Goal: Task Accomplishment & Management: Use online tool/utility

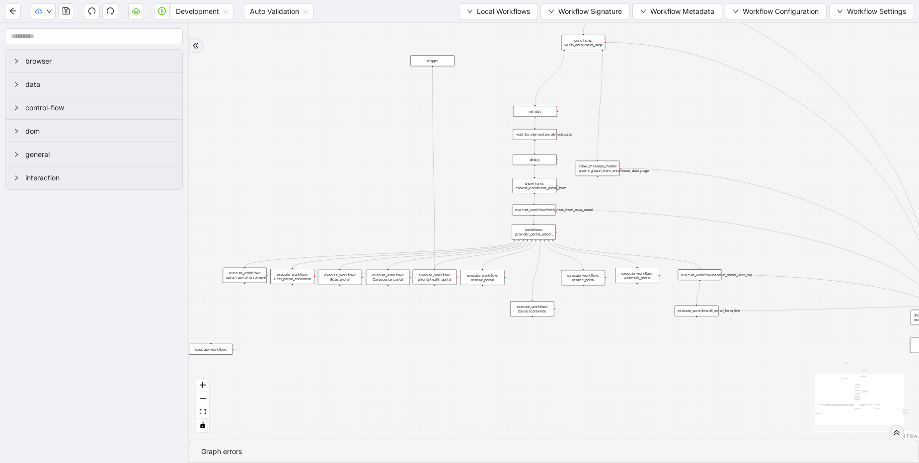
click at [432, 66] on div at bounding box center [433, 67] width 2 height 2
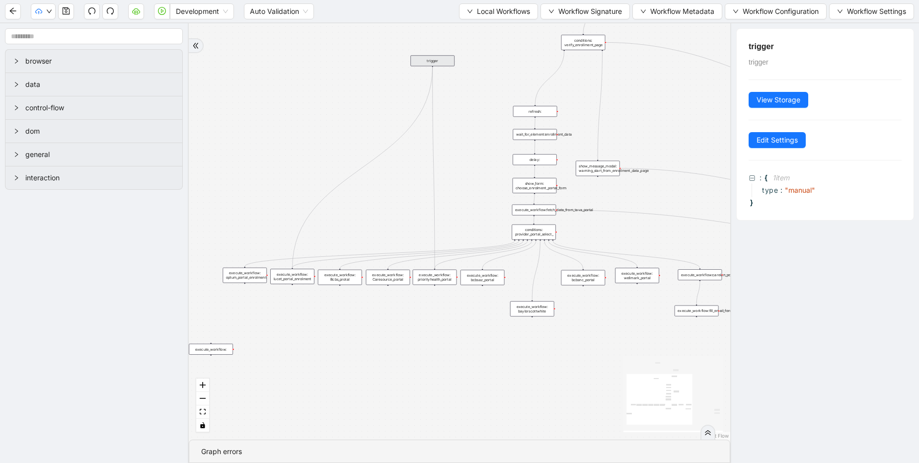
drag, startPoint x: 431, startPoint y: 66, endPoint x: 294, endPoint y: 274, distance: 248.9
click at [562, 274] on div "trigger execute_workflow:carelon_portal_user_reg execute_workflow:fetch_data_fr…" at bounding box center [722, 308] width 320 height 246
click at [304, 188] on div "trigger execute_workflow:carelon_portal_user_reg execute_workflow:fetch_data_fr…" at bounding box center [460, 231] width 542 height 416
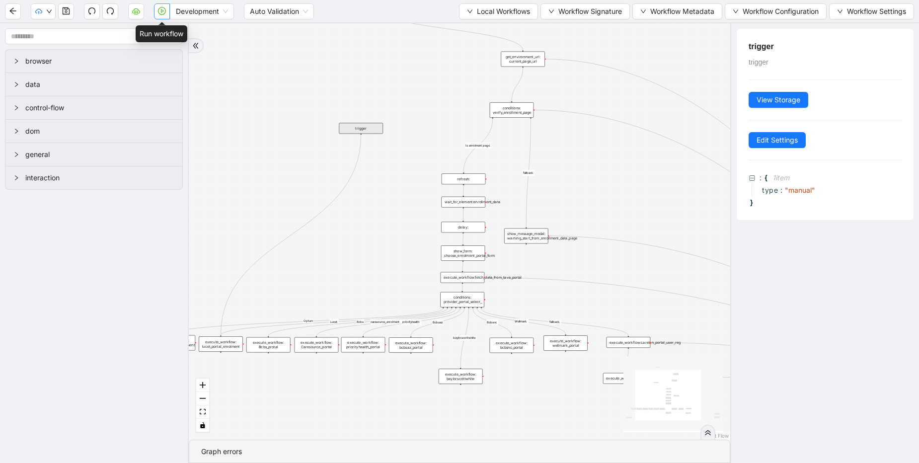
click at [161, 10] on icon "play-circle" at bounding box center [162, 11] width 3 height 4
click at [231, 345] on div "execute_workflow: lucet_portal_enrolment" at bounding box center [221, 343] width 44 height 15
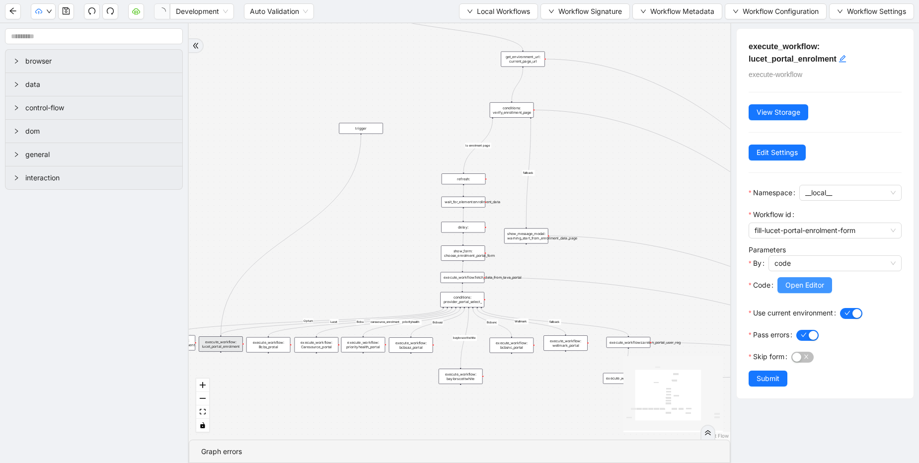
click at [794, 289] on span "Open Editor" at bounding box center [805, 285] width 39 height 11
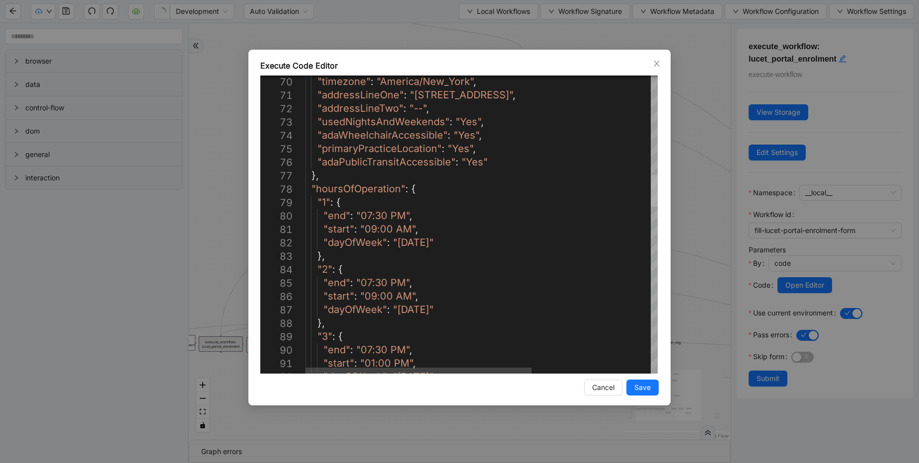
click at [651, 200] on div at bounding box center [654, 191] width 7 height 32
click at [319, 38] on div "Execute Code Editor 70 71 72 73 74 75 76 77 78 79 80 81 82 83 84 85 86 87 88 89…" at bounding box center [459, 231] width 919 height 463
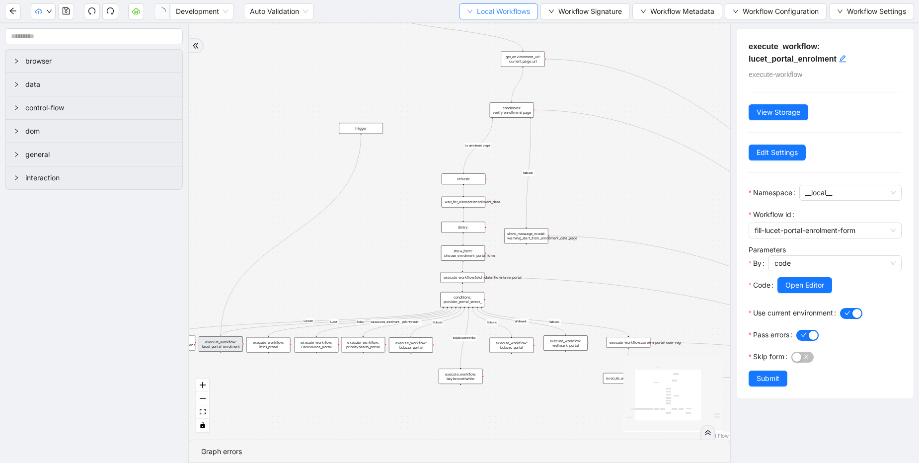
click at [502, 13] on span "Local Workflows" at bounding box center [503, 11] width 53 height 11
click at [477, 33] on span "Select" at bounding box center [494, 30] width 65 height 11
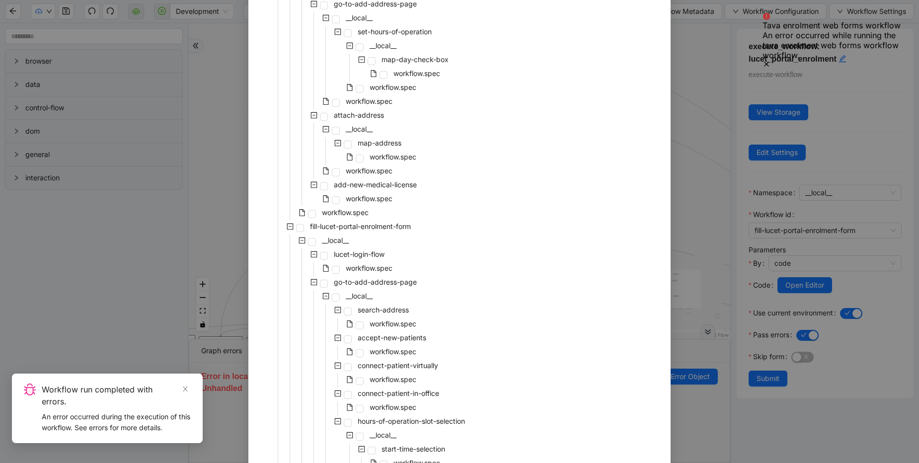
scroll to position [1014, 0]
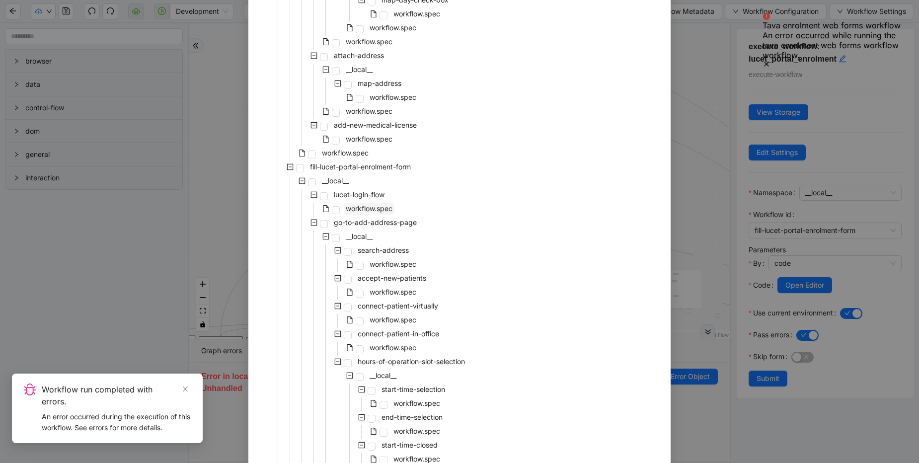
click at [380, 207] on span "workflow.spec" at bounding box center [369, 208] width 47 height 8
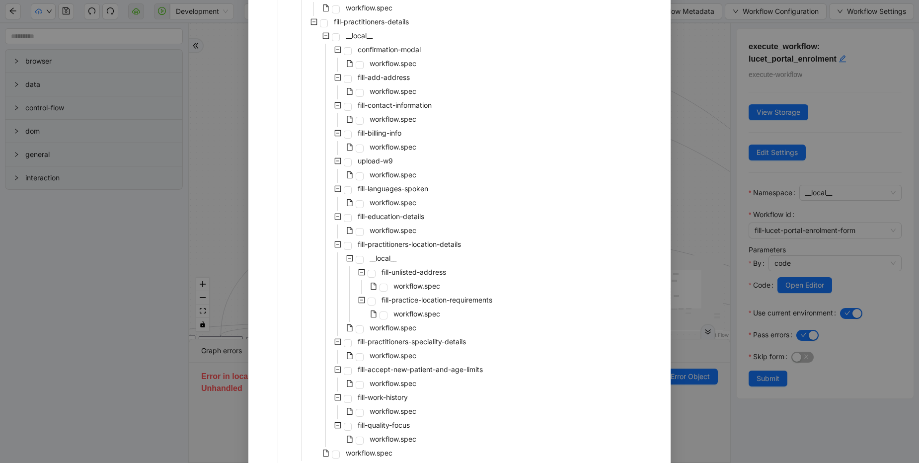
scroll to position [3469, 0]
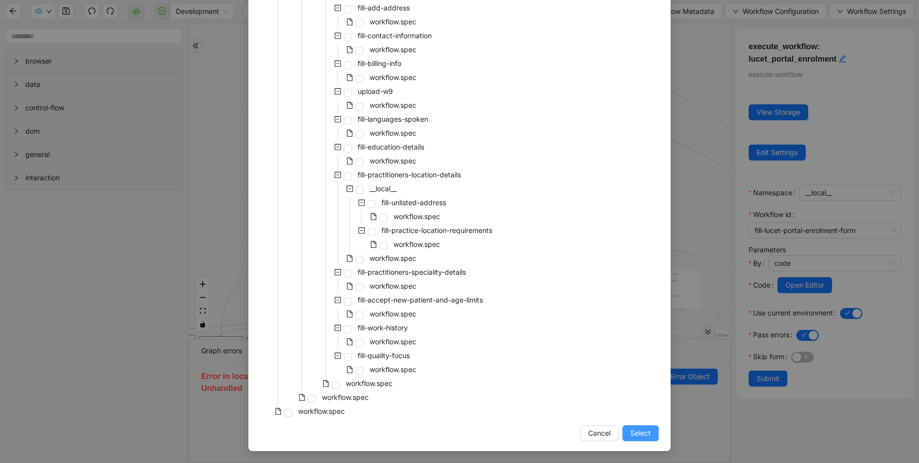
click at [637, 431] on span "Select" at bounding box center [641, 433] width 20 height 11
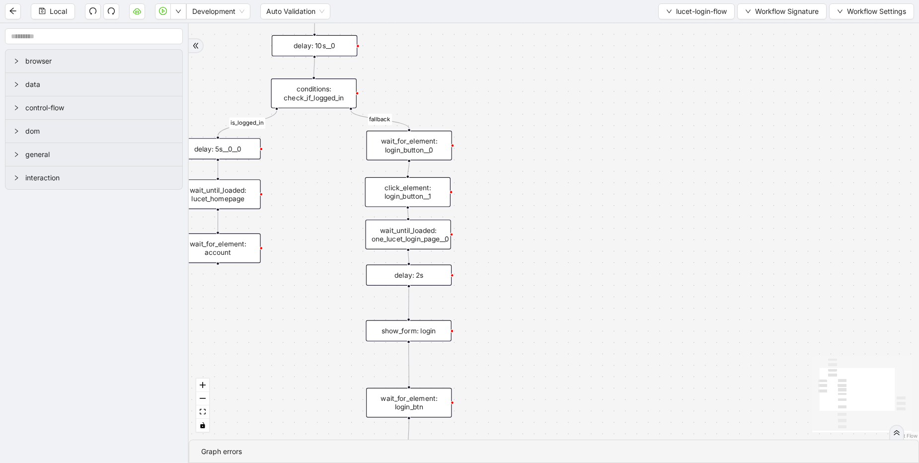
click at [422, 335] on div "show_form: login" at bounding box center [408, 331] width 85 height 21
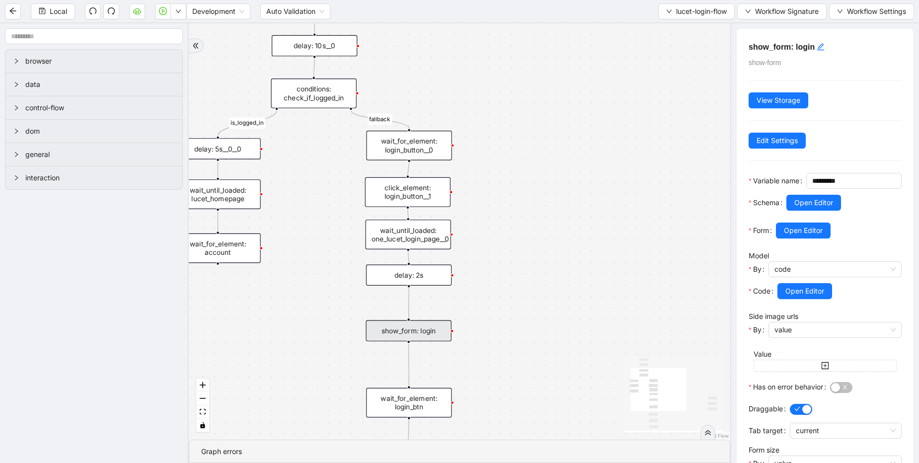
click at [339, 309] on div "is_logged_in fallback trigger wait_for_element: username_field set_form_value: …" at bounding box center [460, 231] width 542 height 416
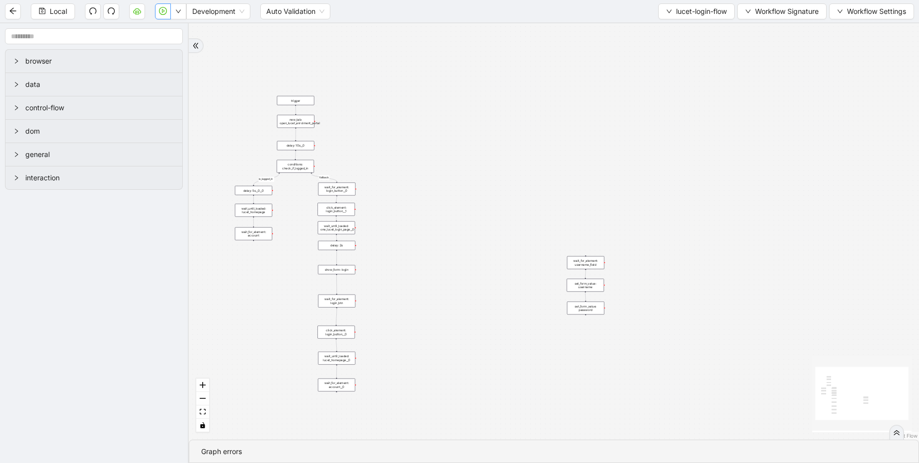
click at [163, 15] on button "button" at bounding box center [163, 11] width 16 height 16
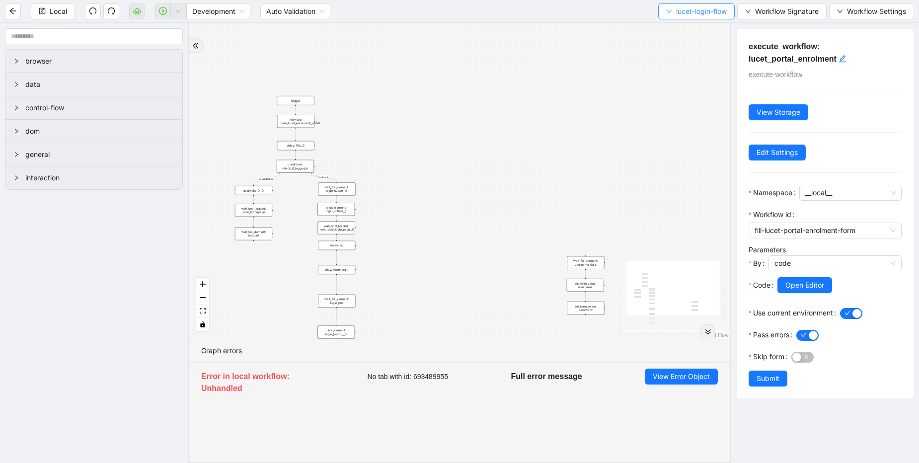
click at [695, 8] on span "lucet-login-flow" at bounding box center [701, 11] width 51 height 11
click at [673, 29] on span "Select" at bounding box center [694, 30] width 62 height 11
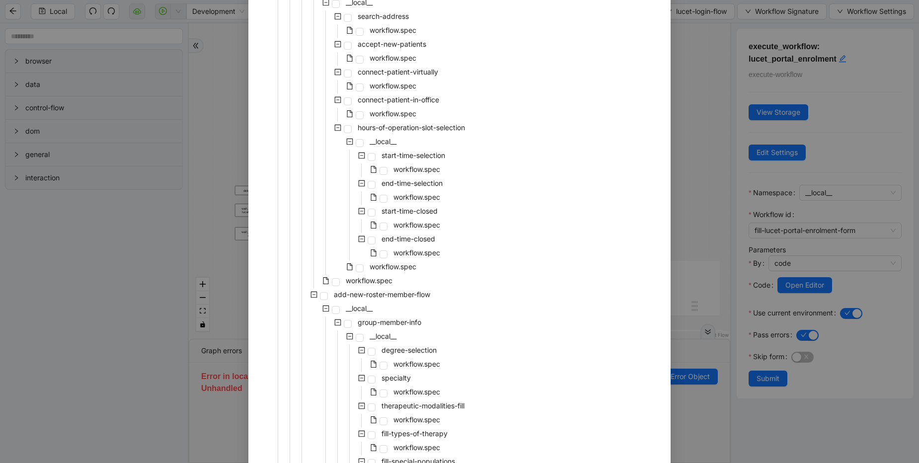
scroll to position [1252, 0]
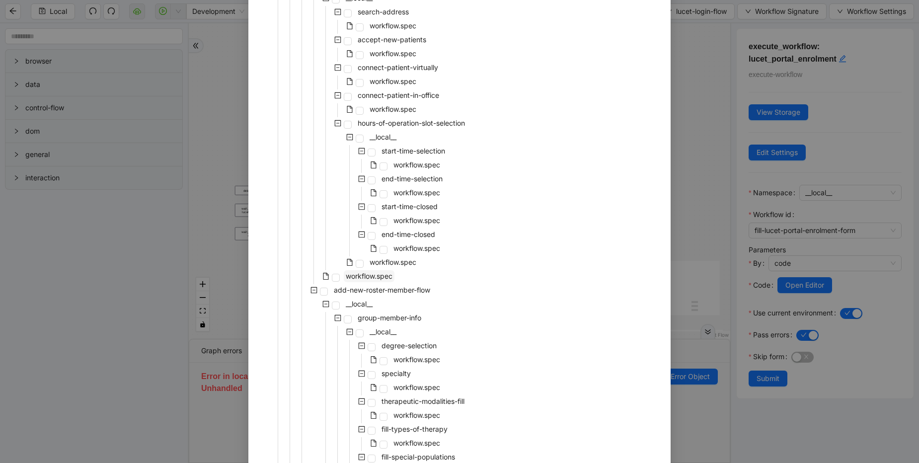
click at [374, 275] on span "workflow.spec" at bounding box center [369, 276] width 47 height 8
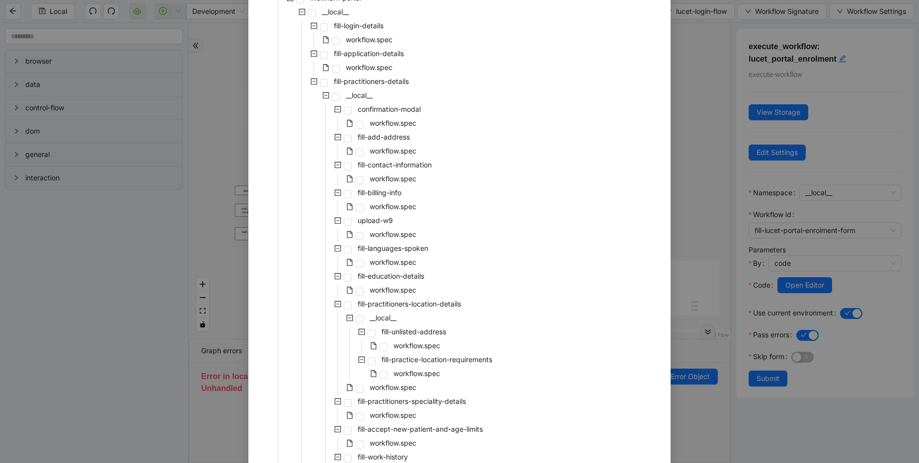
scroll to position [3469, 0]
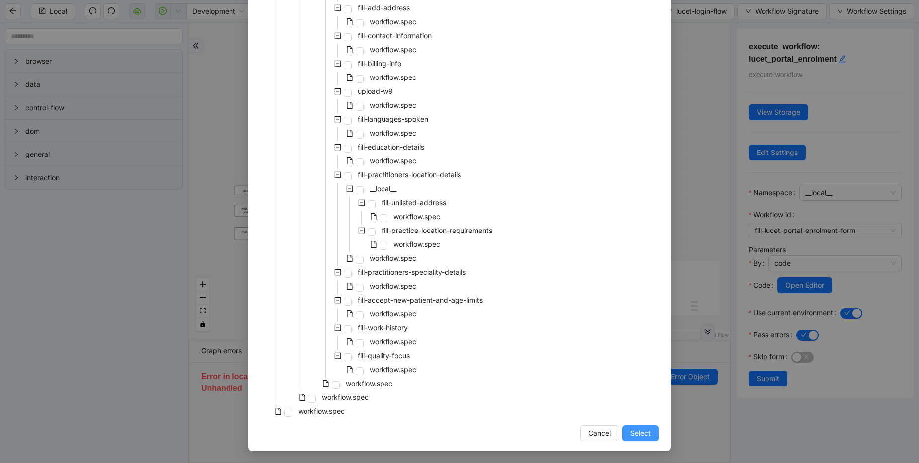
click at [641, 435] on span "Select" at bounding box center [641, 433] width 20 height 11
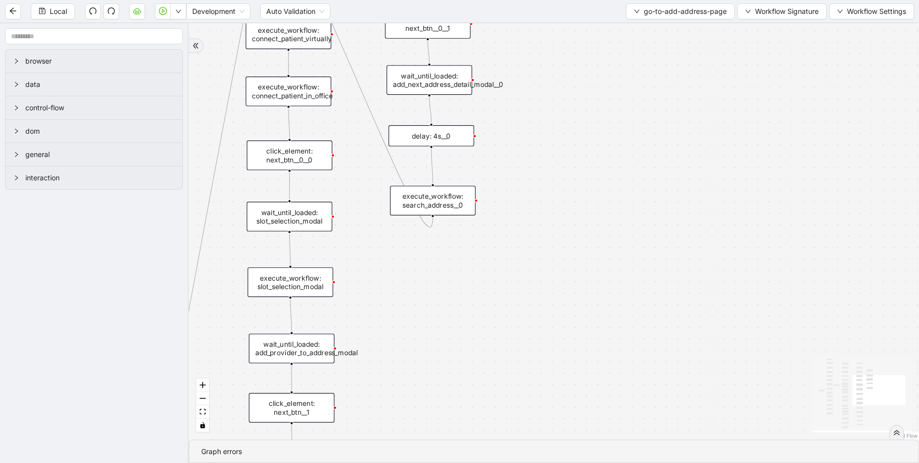
click at [304, 405] on div "click_element: next_btn__1" at bounding box center [291, 408] width 85 height 30
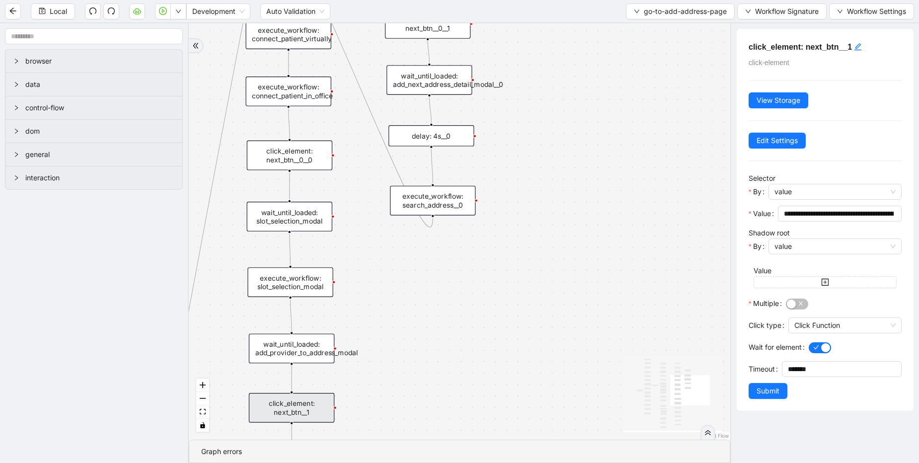
click at [376, 318] on div "onError onError trigger click_element: account wait_for_element: addresses wait…" at bounding box center [460, 231] width 542 height 416
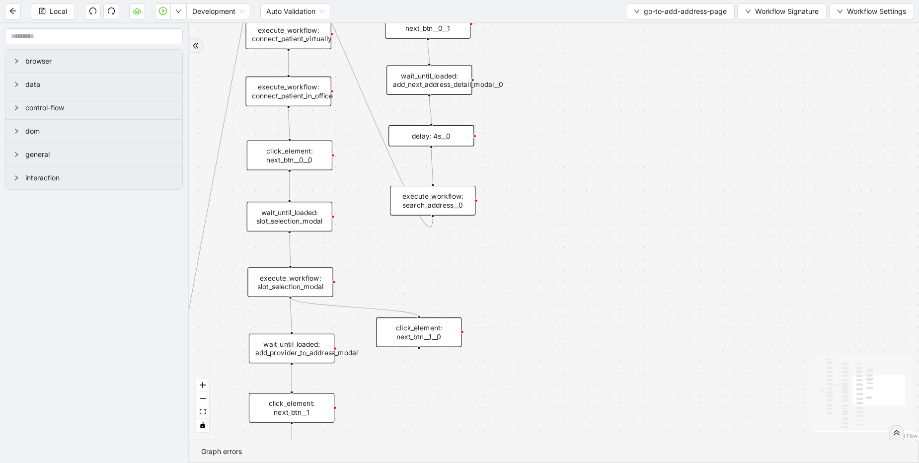
drag, startPoint x: 291, startPoint y: 298, endPoint x: 415, endPoint y: 317, distance: 125.7
click at [415, 317] on div "onError onError trigger click_element: account wait_for_element: addresses wait…" at bounding box center [554, 231] width 730 height 416
drag, startPoint x: 418, startPoint y: 349, endPoint x: 61, endPoint y: 85, distance: 444.6
click at [290, 326] on div "trigger click_element: account wait_for_element: addresses wait_until_loaded: a…" at bounding box center [252, 87] width 839 height 479
click at [51, 12] on span "Local" at bounding box center [58, 11] width 17 height 11
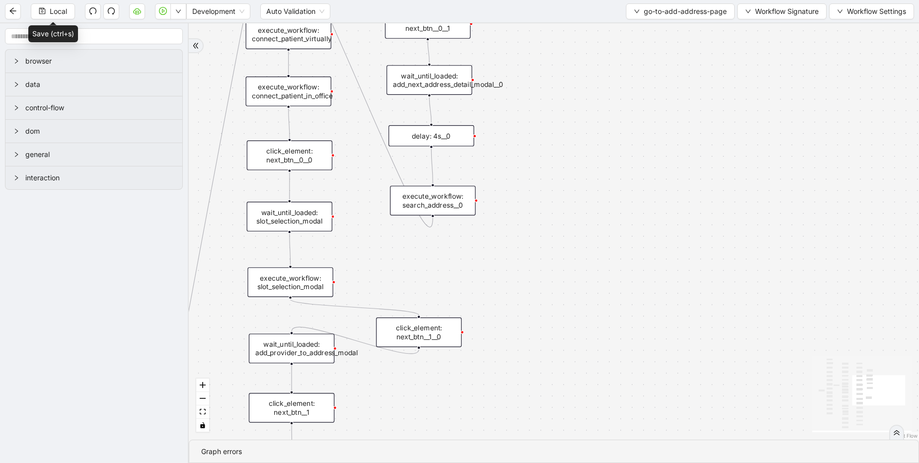
click at [420, 336] on div "click_element: next_btn__1__0" at bounding box center [418, 333] width 85 height 30
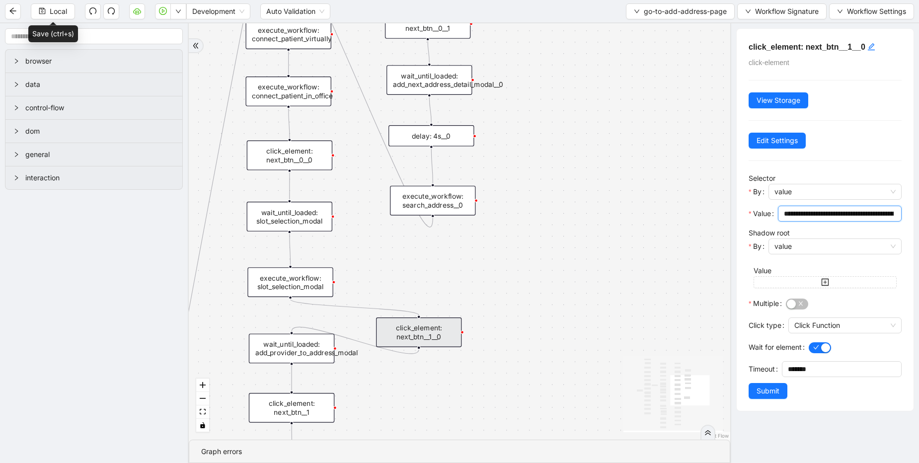
click at [843, 219] on input "**********" at bounding box center [839, 213] width 110 height 11
paste input "text"
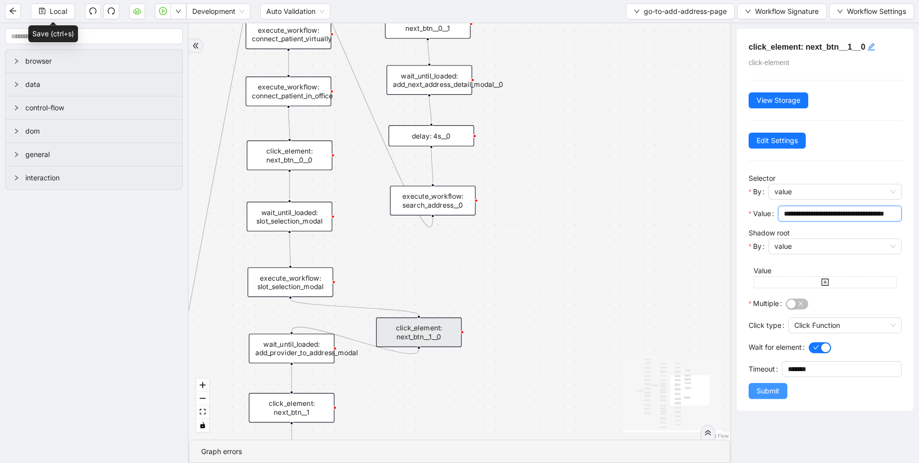
type input "**********"
click at [762, 385] on button "Submit" at bounding box center [768, 391] width 39 height 16
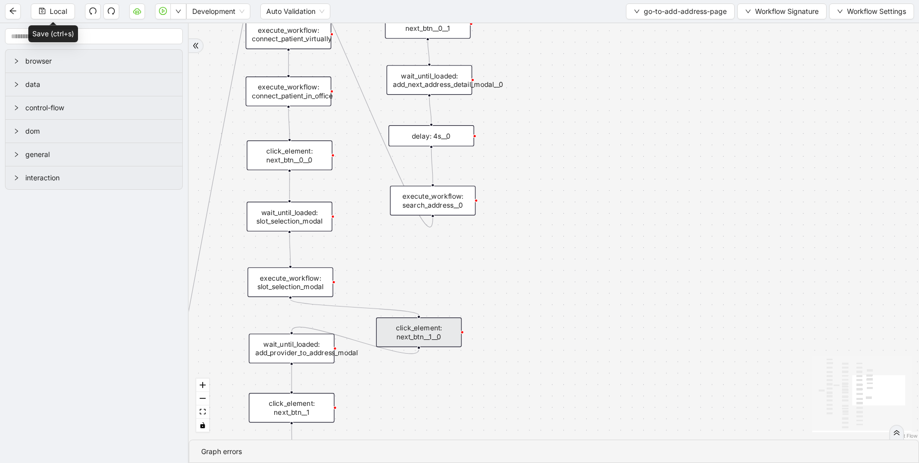
click at [292, 373] on icon "Edge from wait_until_loaded: add_provider_to_address_modal to click_element: ne…" at bounding box center [292, 378] width 0 height 25
drag, startPoint x: 291, startPoint y: 364, endPoint x: 287, endPoint y: 393, distance: 29.6
click at [287, 326] on div "trigger click_element: account wait_for_element: addresses wait_until_loaded: a…" at bounding box center [252, 87] width 839 height 479
click at [363, 340] on icon "Edge from click_element: next_btn__1__0 to wait_until_loaded: add_provider_to_a…" at bounding box center [355, 340] width 127 height 26
click at [502, 248] on div "onError onError trigger click_element: account wait_for_element: addresses wait…" at bounding box center [554, 231] width 730 height 416
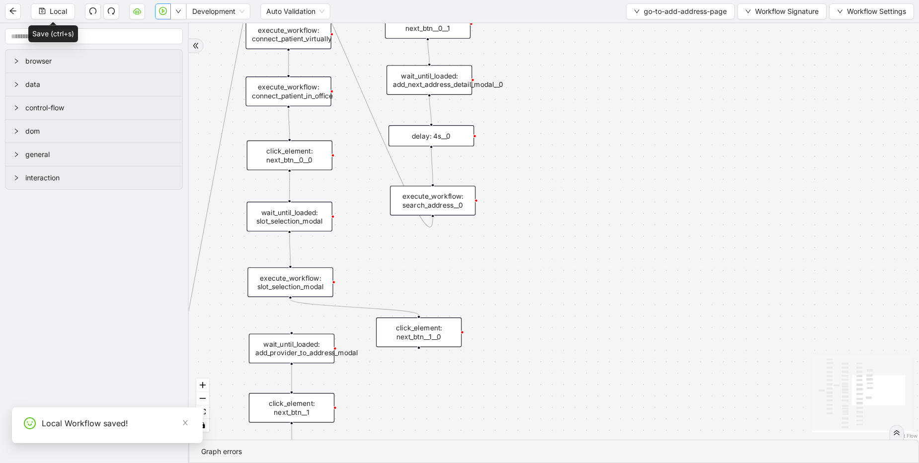
click at [161, 9] on icon "play-circle" at bounding box center [163, 11] width 8 height 8
click at [566, 85] on div "onError onError trigger click_element: account wait_for_element: addresses wait…" at bounding box center [554, 231] width 730 height 416
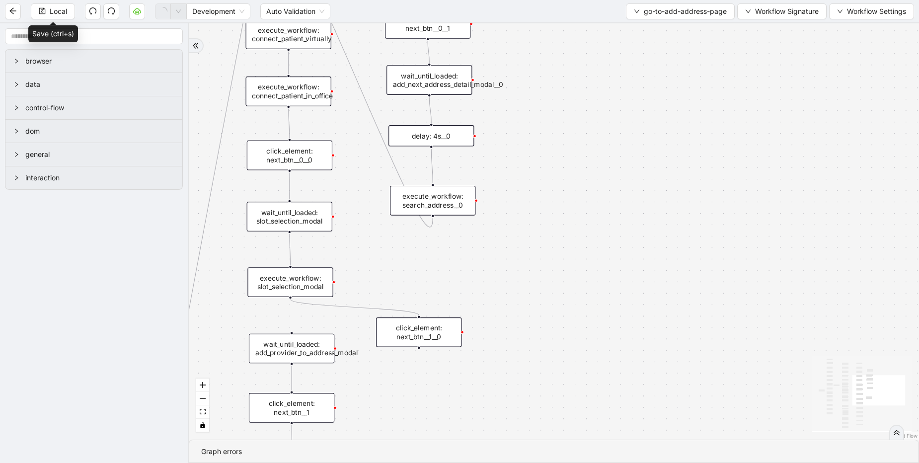
click at [315, 280] on div "execute_workflow: slot_selection_modal" at bounding box center [289, 282] width 85 height 30
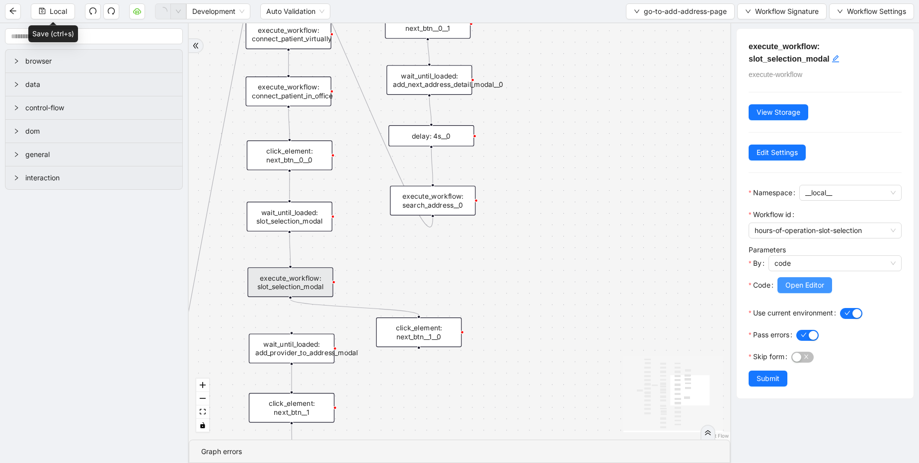
click at [806, 291] on button "Open Editor" at bounding box center [805, 285] width 55 height 16
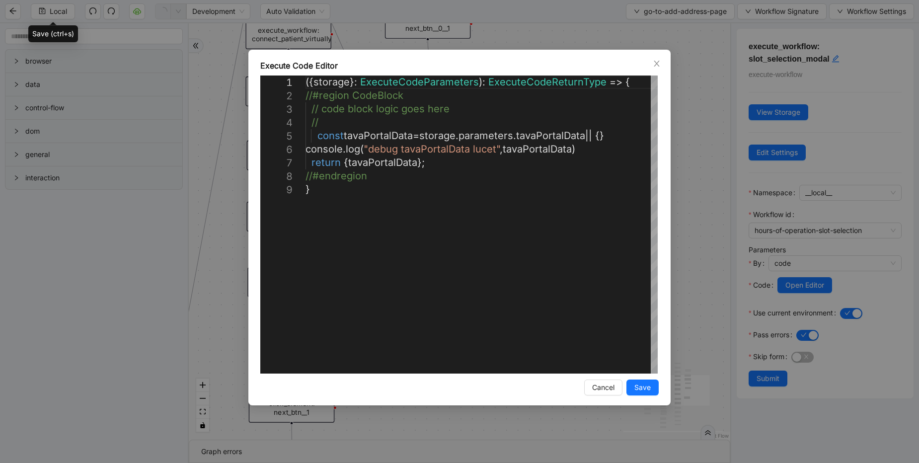
click at [683, 255] on div "**********" at bounding box center [459, 231] width 919 height 463
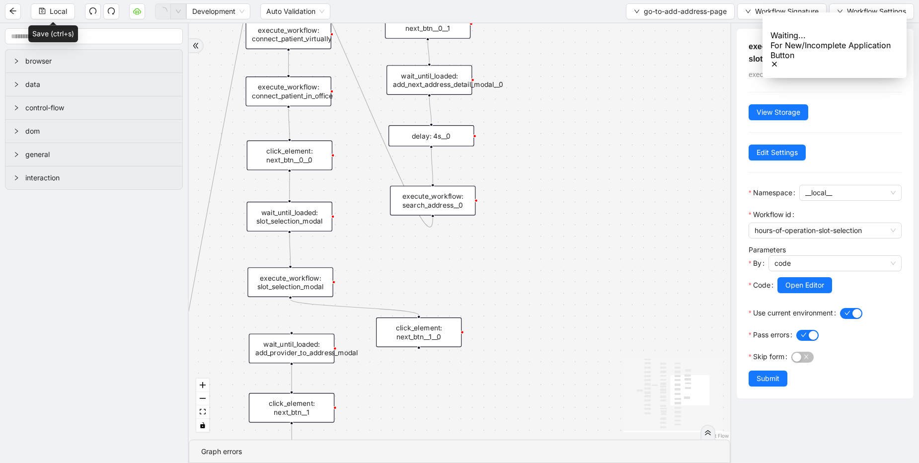
click at [418, 335] on div "click_element: next_btn__1__0" at bounding box center [418, 333] width 85 height 30
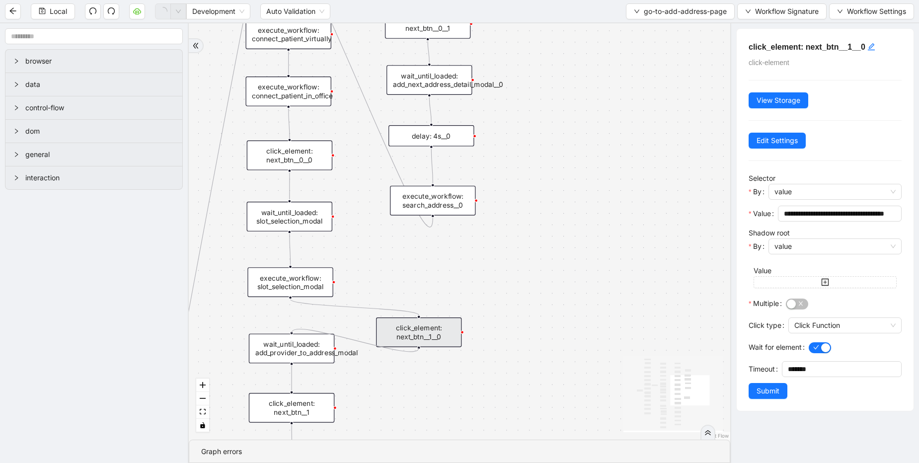
drag, startPoint x: 418, startPoint y: 347, endPoint x: 292, endPoint y: 331, distance: 127.6
click at [292, 326] on div "trigger click_element: account wait_for_element: addresses wait_until_loaded: a…" at bounding box center [144, 87] width 622 height 479
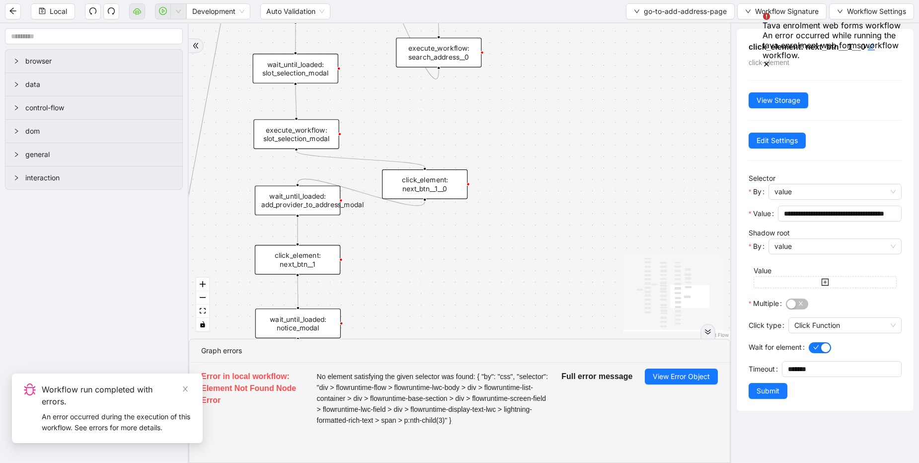
drag, startPoint x: 454, startPoint y: 278, endPoint x: 442, endPoint y: 124, distance: 155.0
click at [442, 124] on div "onError onError trigger click_element: account wait_for_element: addresses wait…" at bounding box center [460, 181] width 542 height 316
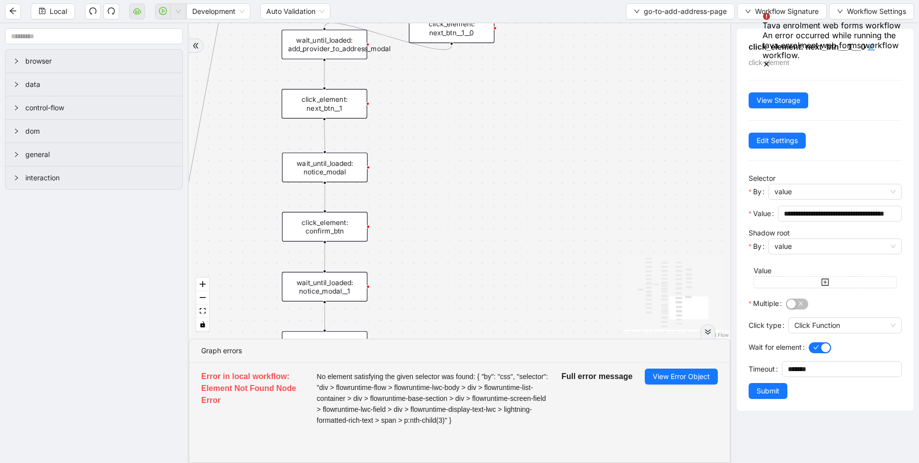
drag, startPoint x: 350, startPoint y: 268, endPoint x: 395, endPoint y: 118, distance: 156.1
click at [395, 118] on div "onError onError trigger click_element: account wait_for_element: addresses wait…" at bounding box center [460, 181] width 542 height 316
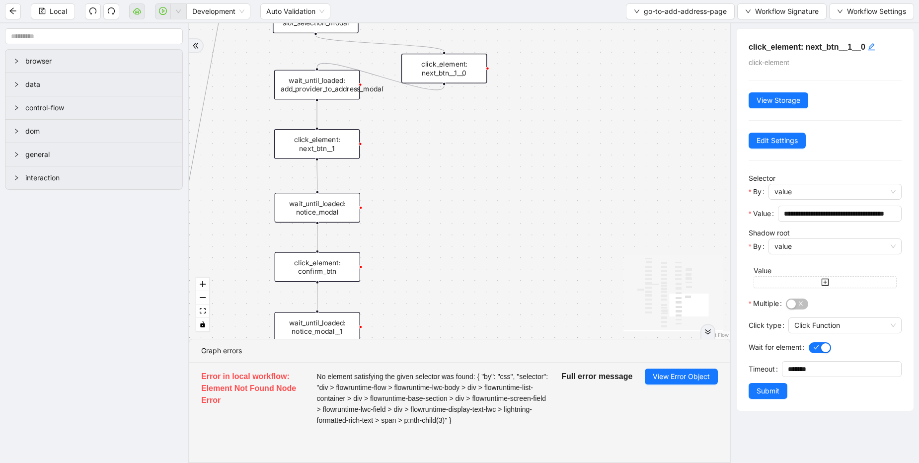
drag, startPoint x: 401, startPoint y: 254, endPoint x: 392, endPoint y: 296, distance: 42.1
click at [392, 296] on div "onError onError trigger click_element: account wait_for_element: addresses wait…" at bounding box center [460, 181] width 542 height 316
click at [309, 152] on div "click_element: next_btn__1" at bounding box center [315, 145] width 85 height 30
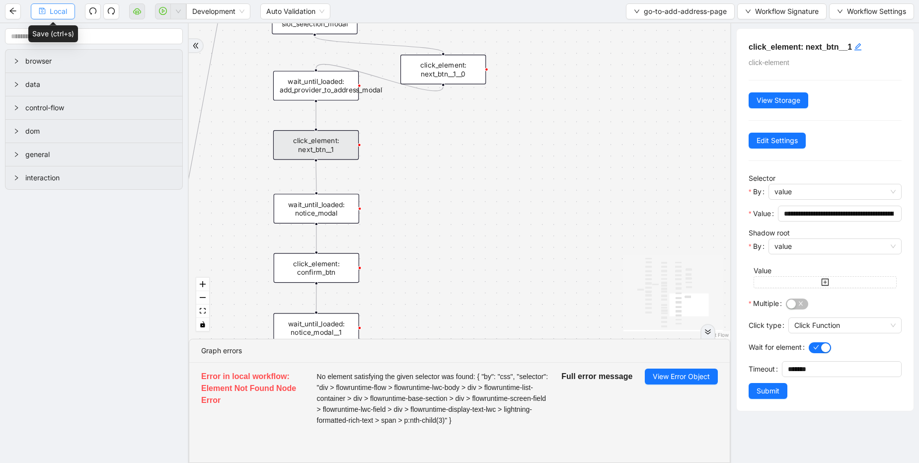
click at [60, 10] on span "Local" at bounding box center [58, 11] width 17 height 11
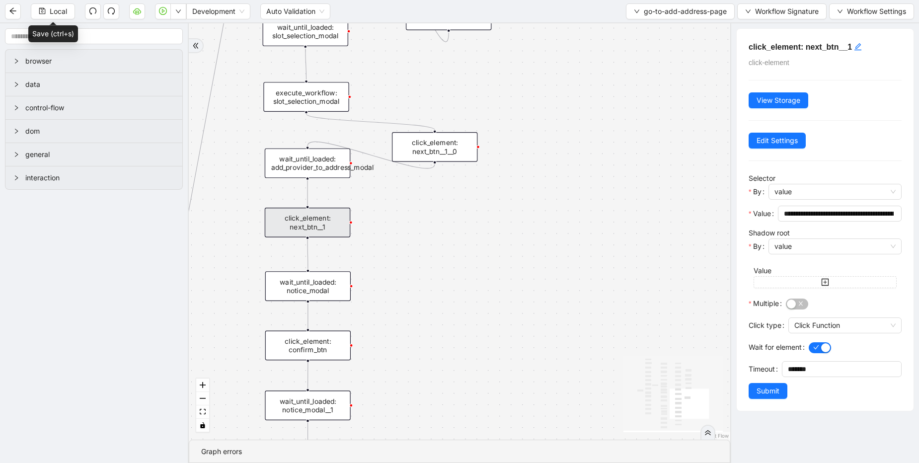
drag, startPoint x: 427, startPoint y: 133, endPoint x: 419, endPoint y: 211, distance: 78.0
click at [419, 211] on div "onError onError trigger click_element: account wait_for_element: addresses wait…" at bounding box center [460, 231] width 542 height 416
click at [634, 11] on icon "down" at bounding box center [637, 11] width 6 height 6
click at [639, 28] on span "Select" at bounding box center [678, 30] width 93 height 11
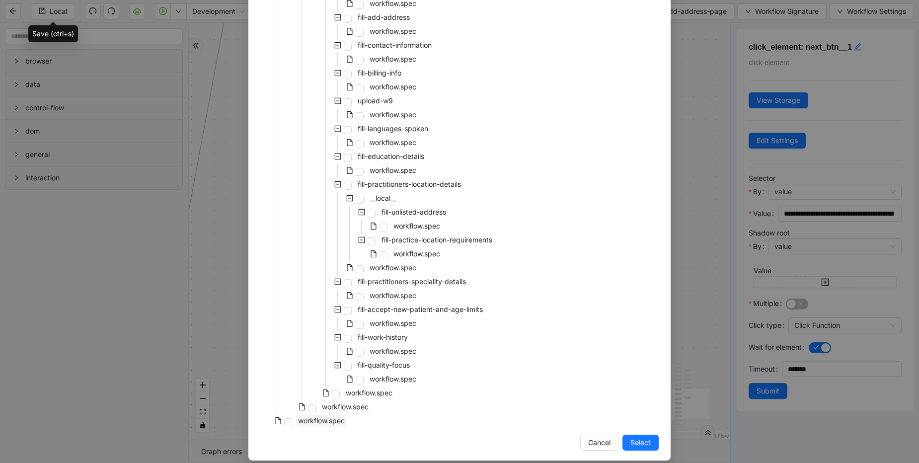
scroll to position [3469, 0]
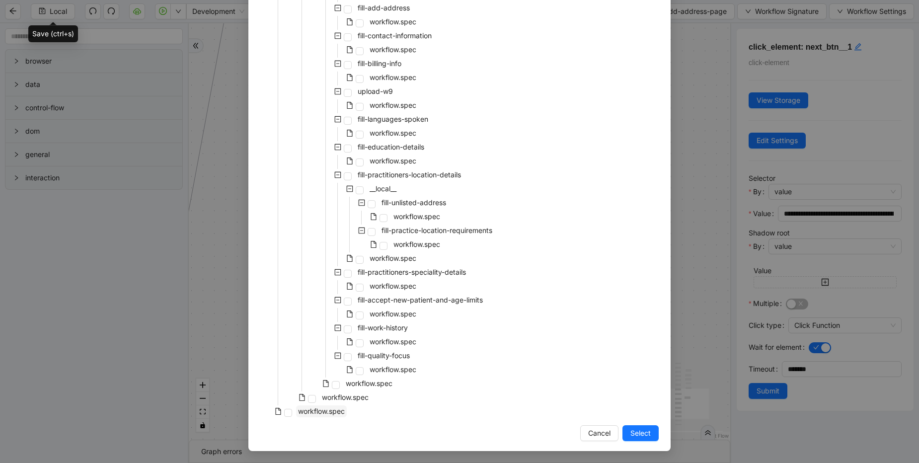
click at [324, 416] on span "workflow.spec" at bounding box center [321, 411] width 51 height 12
click at [635, 426] on button "Select" at bounding box center [641, 433] width 36 height 16
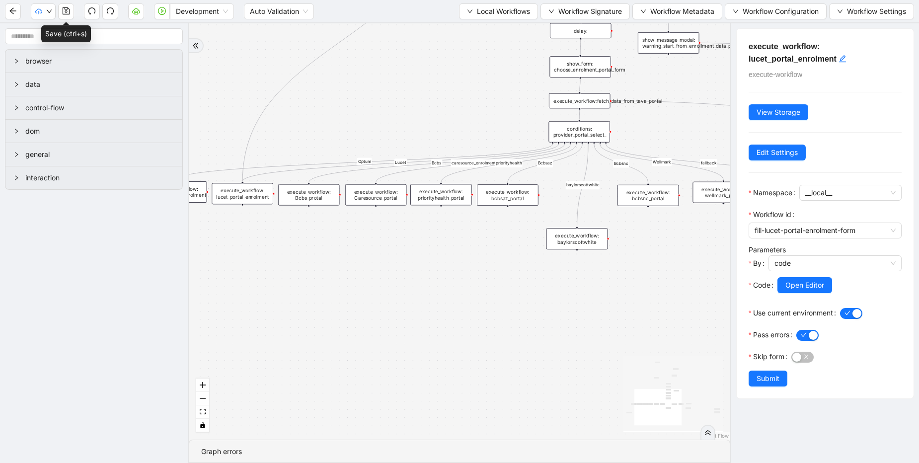
click at [249, 188] on div "execute_workflow: lucet_portal_enrolment" at bounding box center [243, 193] width 62 height 21
click at [801, 284] on span "Open Editor" at bounding box center [805, 285] width 39 height 11
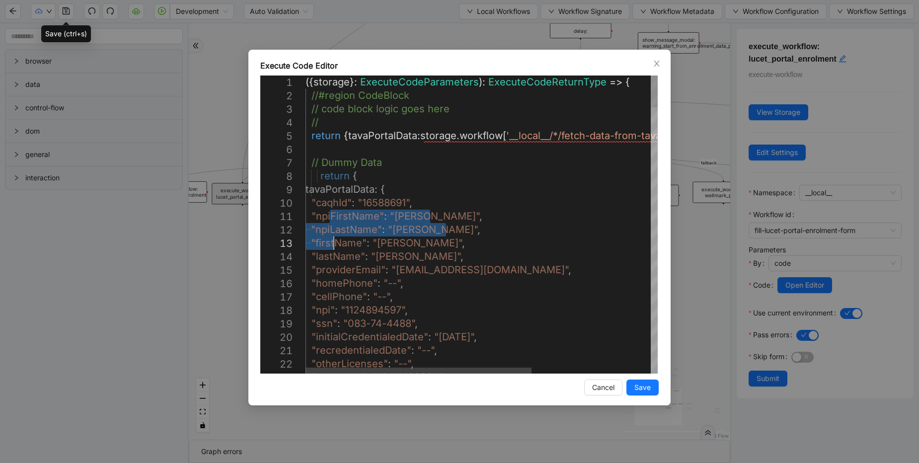
drag, startPoint x: 332, startPoint y: 226, endPoint x: 337, endPoint y: 242, distance: 17.1
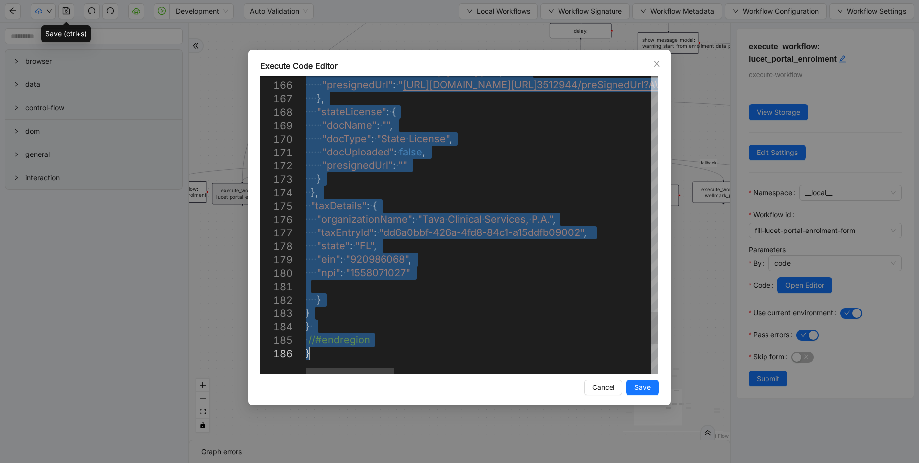
drag, startPoint x: 317, startPoint y: 174, endPoint x: 346, endPoint y: 353, distance: 181.3
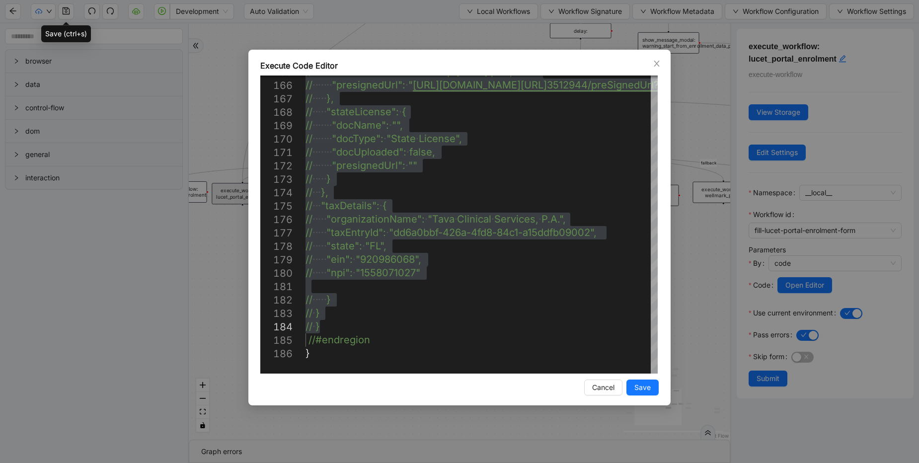
drag, startPoint x: 677, startPoint y: 117, endPoint x: 697, endPoint y: 72, distance: 48.9
click at [697, 72] on div "Execute Code Editor 165 166 167 168 169 170 171 172 173 174 175 176 177 178 179…" at bounding box center [459, 231] width 919 height 463
type textarea "**********"
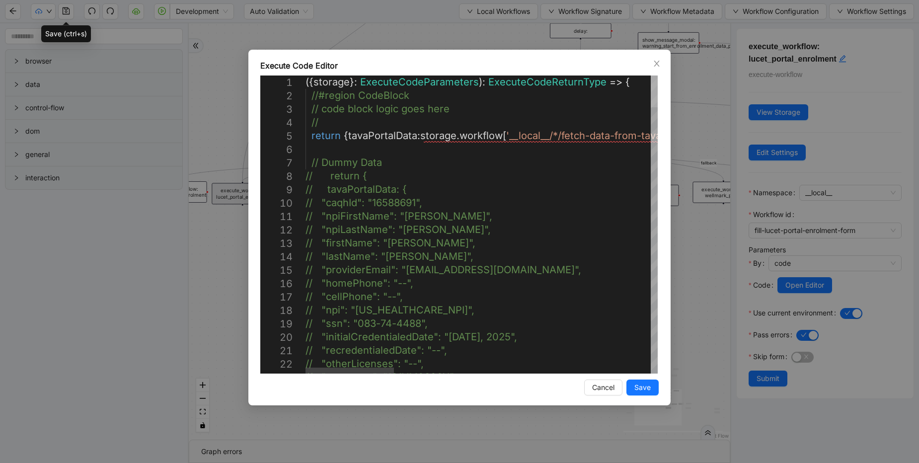
click at [651, 76] on div at bounding box center [654, 92] width 7 height 32
click at [642, 387] on span "Save" at bounding box center [643, 387] width 16 height 11
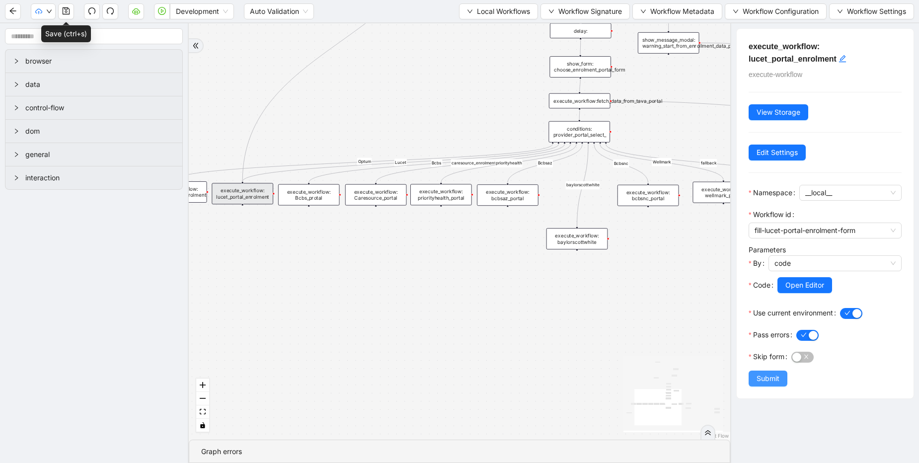
click at [762, 378] on span "Submit" at bounding box center [768, 378] width 23 height 11
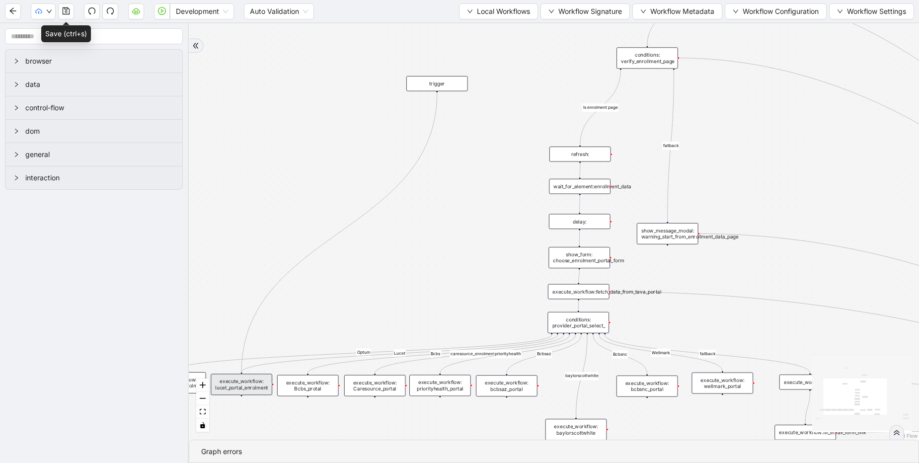
drag, startPoint x: 296, startPoint y: 102, endPoint x: 290, endPoint y: 306, distance: 204.3
click at [290, 306] on div "fallback Is enrolment page fallback Optum Lucet Bcbs caresource_enrolment Bcbsa…" at bounding box center [554, 231] width 730 height 416
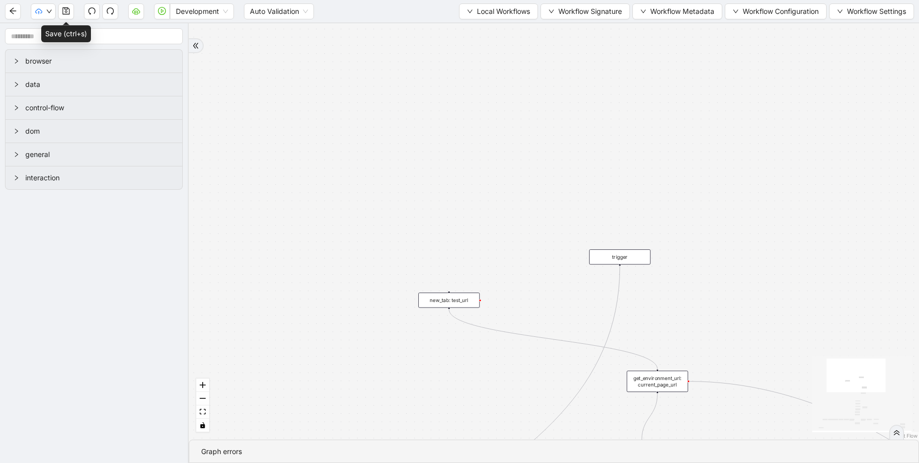
drag, startPoint x: 425, startPoint y: 96, endPoint x: 614, endPoint y: 256, distance: 247.1
click at [614, 256] on div "trigger" at bounding box center [620, 256] width 62 height 15
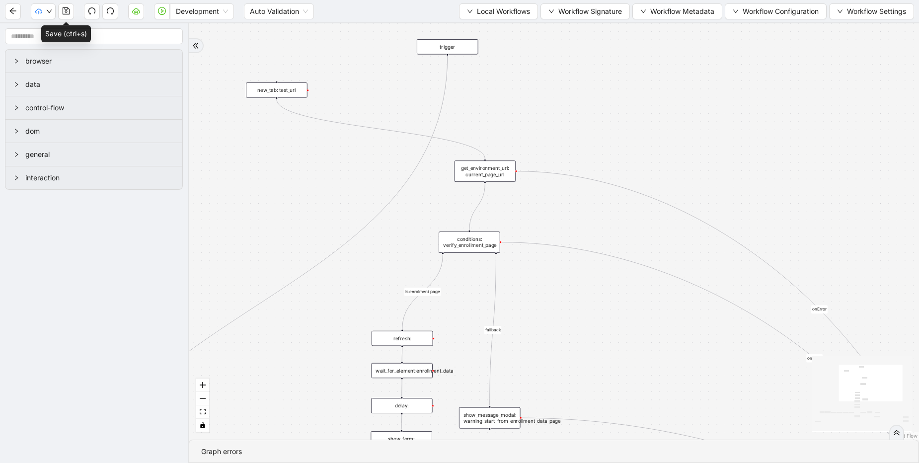
drag, startPoint x: 532, startPoint y: 255, endPoint x: 359, endPoint y: 45, distance: 271.9
click at [359, 45] on div "fallback Is enrolment page fallback Optum Lucet Bcbs caresource_enrolment Bcbsa…" at bounding box center [554, 231] width 730 height 416
drag, startPoint x: 446, startPoint y: 54, endPoint x: 482, endPoint y: 158, distance: 109.2
click at [545, 90] on div "fallback Is enrolment page fallback Optum Lucet Bcbs caresource_enrolment Bcbsa…" at bounding box center [554, 231] width 730 height 416
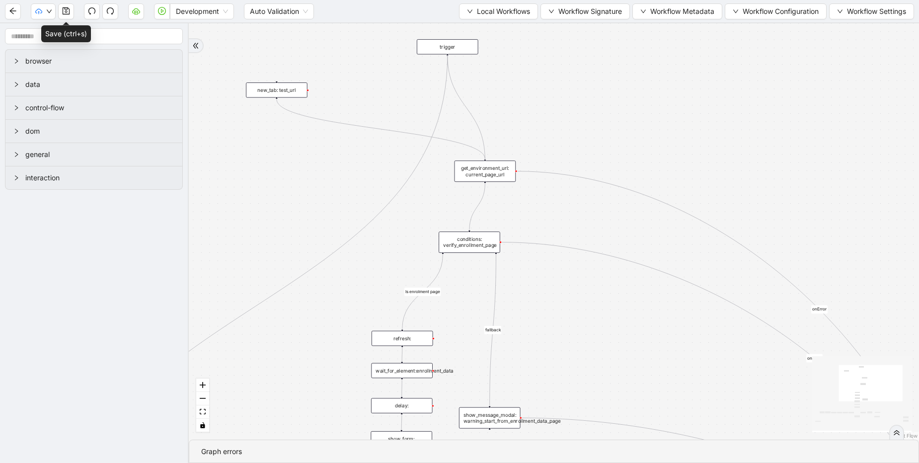
click at [564, 87] on div "fallback Is enrolment page fallback Optum Lucet Bcbs caresource_enrolment Bcbsa…" at bounding box center [554, 231] width 730 height 416
click at [69, 14] on icon "save" at bounding box center [66, 10] width 7 height 7
click at [572, 66] on div "fallback Is enrolment page fallback Optum Lucet Bcbs caresource_enrolment Bcbsa…" at bounding box center [554, 231] width 730 height 416
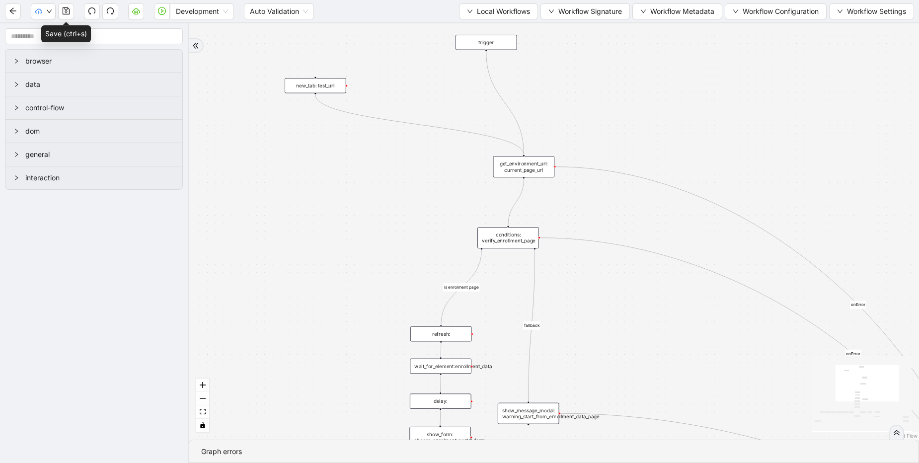
drag, startPoint x: 486, startPoint y: 101, endPoint x: 531, endPoint y: 97, distance: 45.4
click at [531, 97] on div "fallback Is enrolment page fallback Optum Lucet Bcbs caresource_enrolment Bcbsa…" at bounding box center [554, 231] width 730 height 416
click at [59, 13] on button "button" at bounding box center [66, 11] width 16 height 16
click at [557, 86] on div "fallback Is enrolment page fallback Optum Lucet Bcbs caresource_enrolment Bcbsa…" at bounding box center [554, 231] width 730 height 416
click at [563, 94] on div "fallback Is enrolment page fallback Optum Lucet Bcbs caresource_enrolment Bcbsa…" at bounding box center [554, 231] width 730 height 416
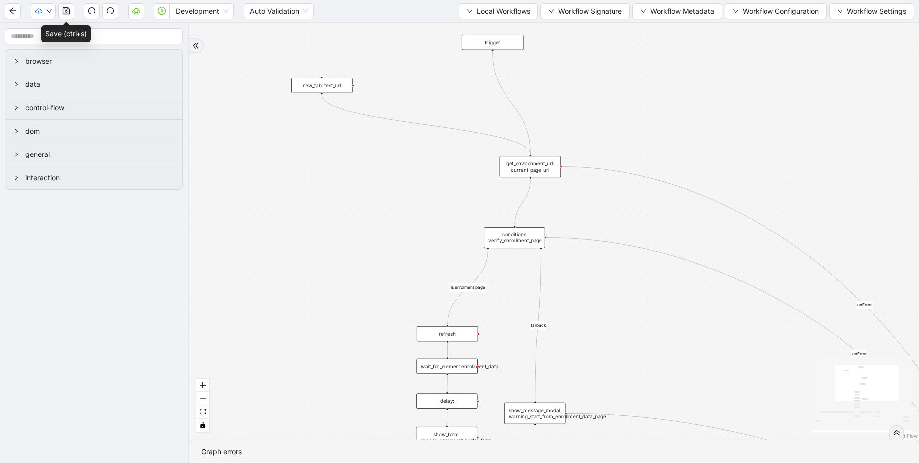
click at [354, 155] on div "fallback Is enrolment page fallback Optum Lucet Bcbs caresource_enrolment Bcbsa…" at bounding box center [554, 231] width 730 height 416
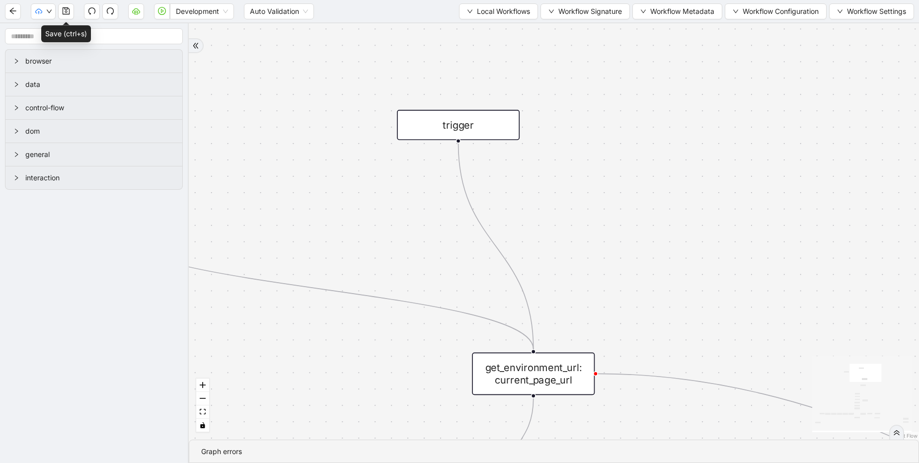
drag, startPoint x: 292, startPoint y: 143, endPoint x: 536, endPoint y: 216, distance: 254.8
click at [536, 216] on div "fallback Is enrolment page fallback Optum Lucet Bcbs caresource_enrolment Bcbsa…" at bounding box center [554, 231] width 730 height 416
click at [54, 29] on span "Dev: Update Needed" at bounding box center [75, 30] width 72 height 11
click at [562, 81] on div "fallback Is enrolment page fallback Optum Lucet Bcbs caresource_enrolment Bcbsa…" at bounding box center [554, 231] width 730 height 416
click at [67, 43] on span "Prod: Update Needed" at bounding box center [75, 46] width 72 height 11
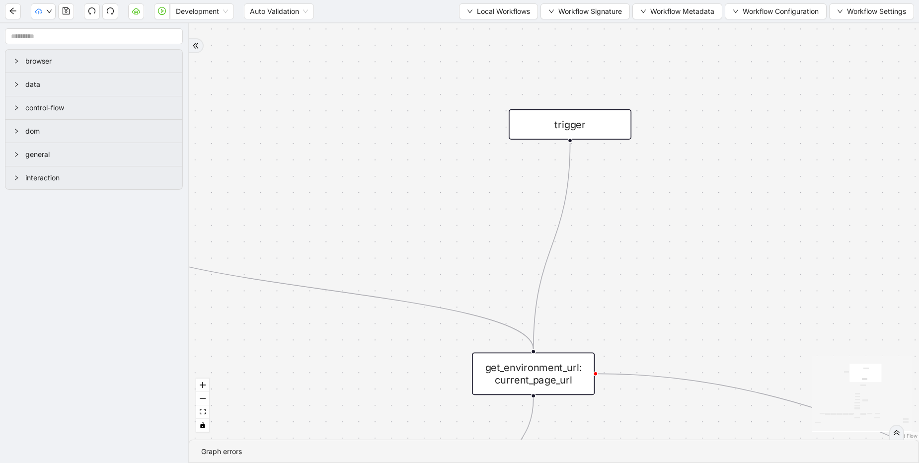
click at [541, 137] on div "trigger" at bounding box center [570, 124] width 123 height 30
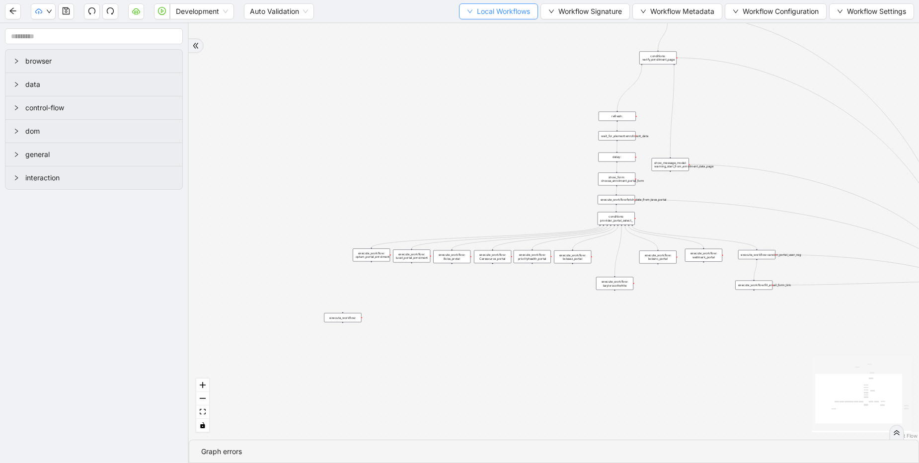
click at [484, 8] on span "Local Workflows" at bounding box center [503, 11] width 53 height 11
click at [478, 26] on span "Select" at bounding box center [494, 30] width 65 height 11
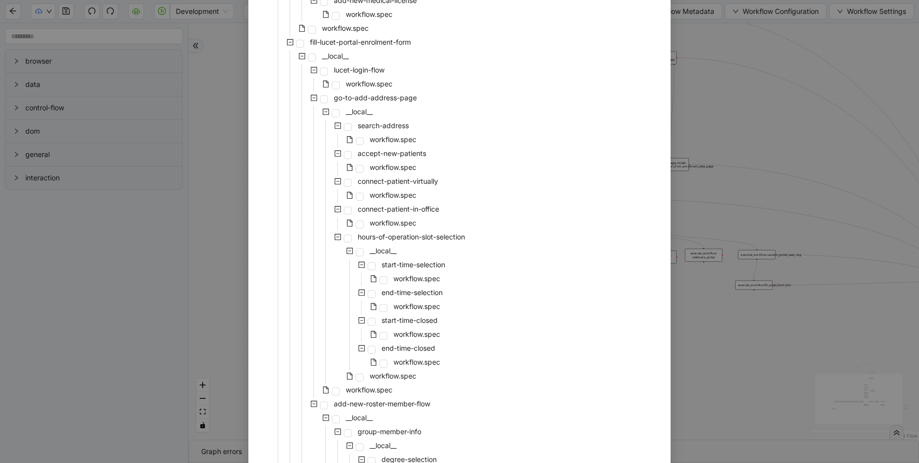
scroll to position [1312, 0]
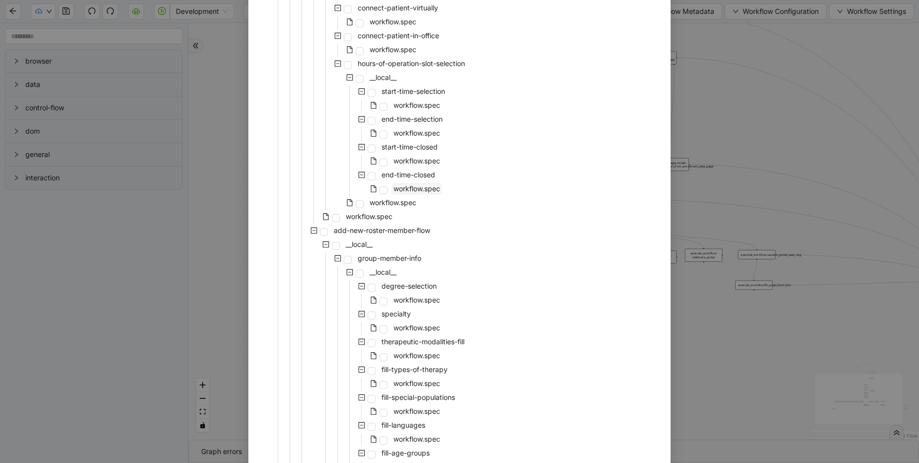
click at [411, 186] on span "workflow.spec" at bounding box center [417, 188] width 47 height 8
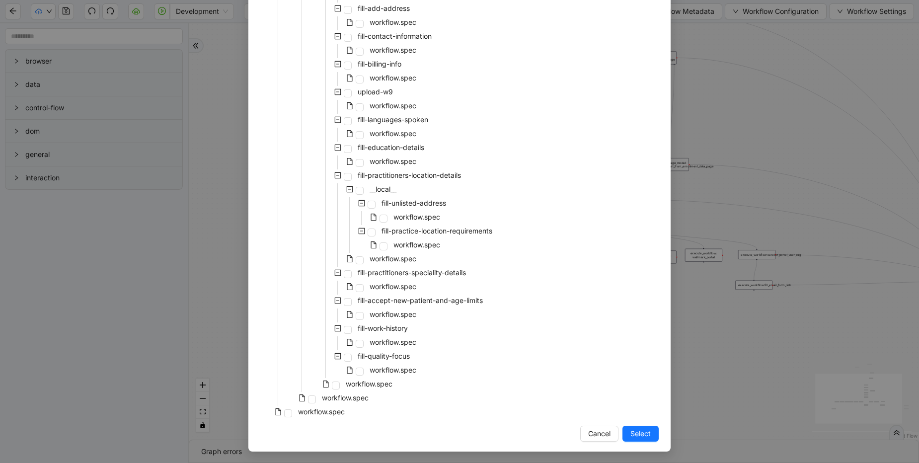
scroll to position [3469, 0]
click at [647, 433] on button "Select" at bounding box center [641, 433] width 36 height 16
click at [647, 433] on div "trigger execute_workflow:carelon_portal_user_reg execute_workflow:fetch_data_fr…" at bounding box center [554, 231] width 730 height 416
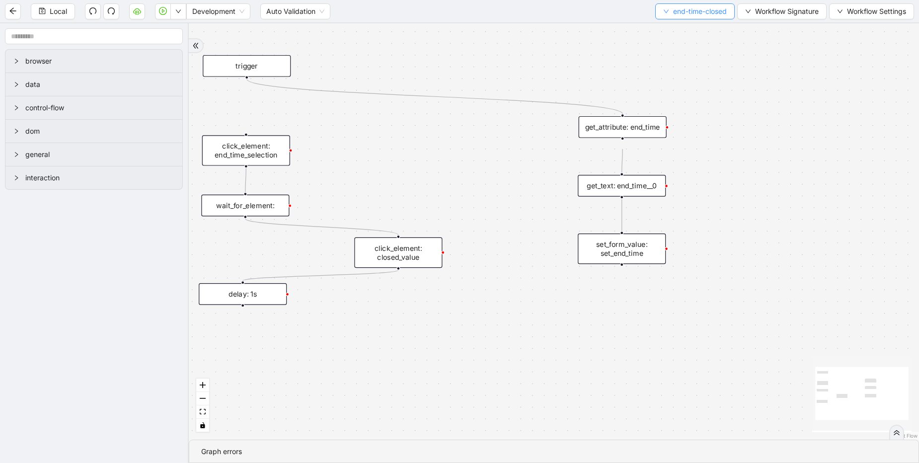
click at [713, 16] on span "end-time-closed" at bounding box center [700, 11] width 54 height 11
click at [669, 26] on span "Select" at bounding box center [692, 30] width 65 height 11
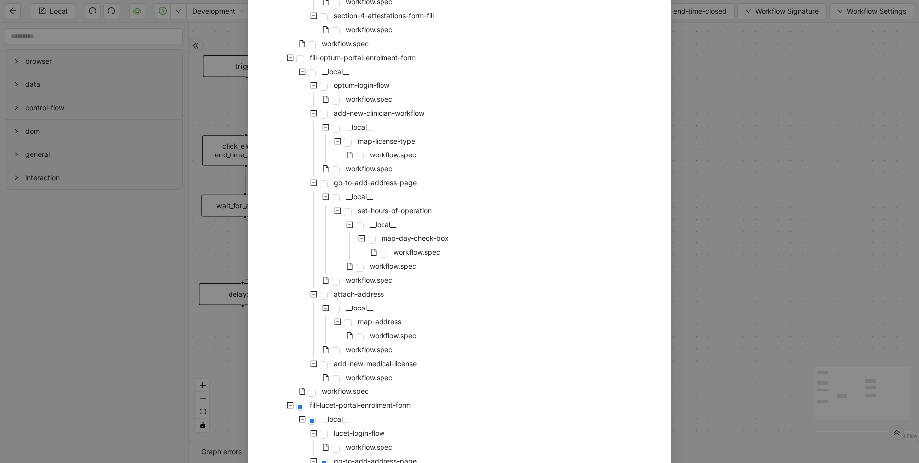
scroll to position [1073, 0]
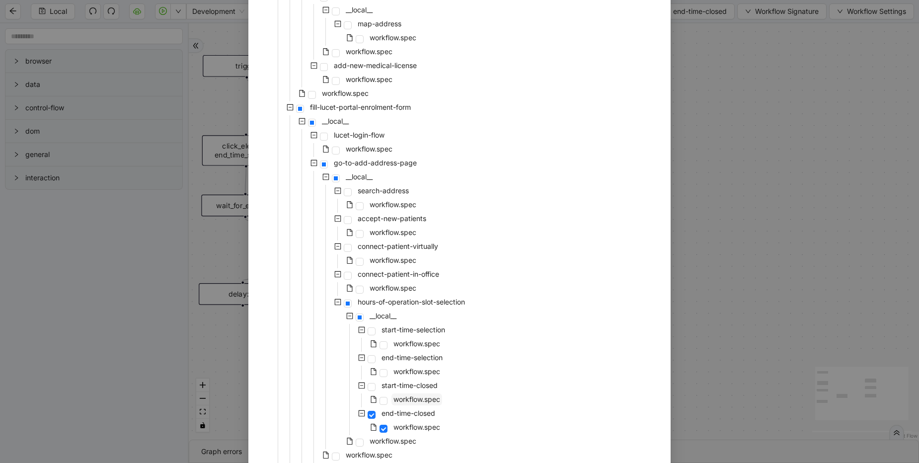
click at [415, 401] on span "workflow.spec" at bounding box center [417, 399] width 47 height 8
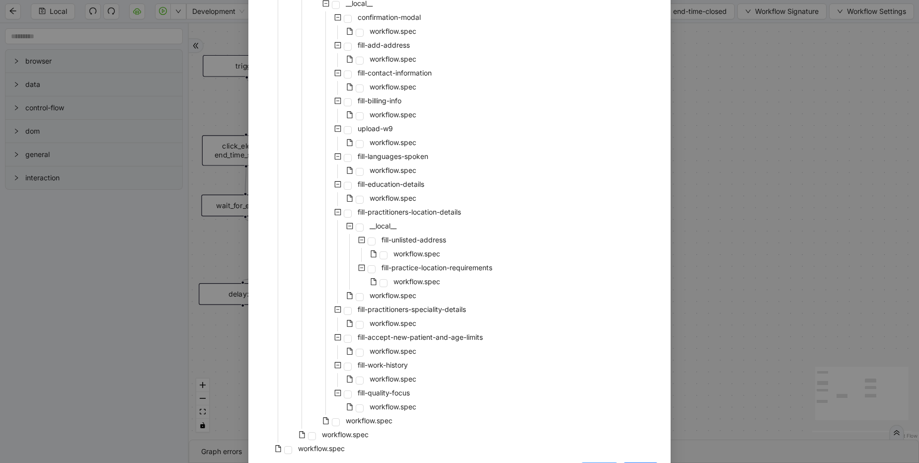
scroll to position [3469, 0]
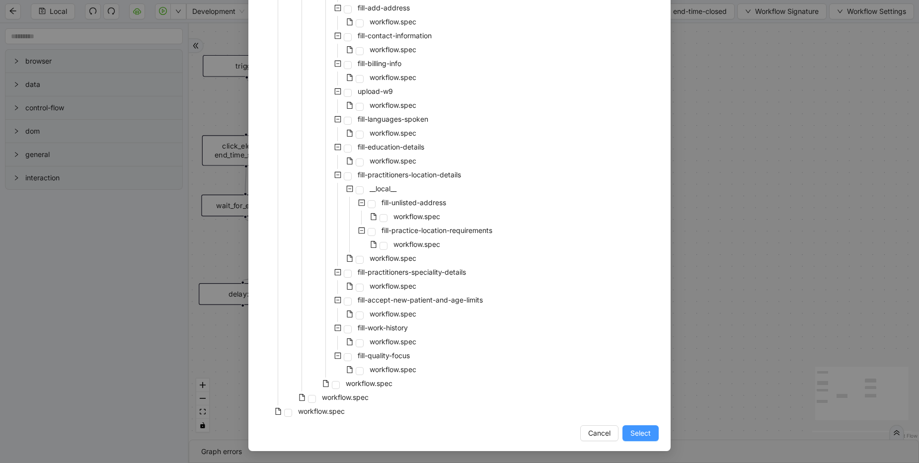
click at [631, 433] on span "Select" at bounding box center [641, 433] width 20 height 11
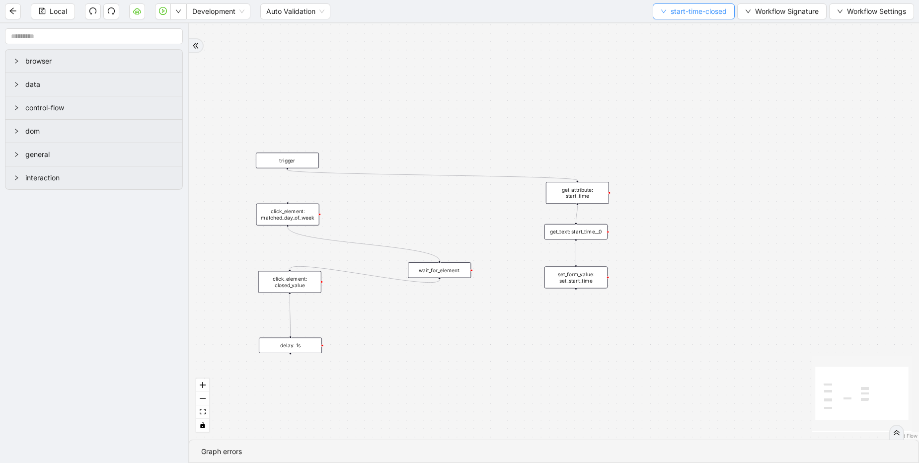
click at [703, 16] on span "start-time-closed" at bounding box center [699, 11] width 56 height 11
click at [677, 28] on span "Select" at bounding box center [691, 30] width 67 height 11
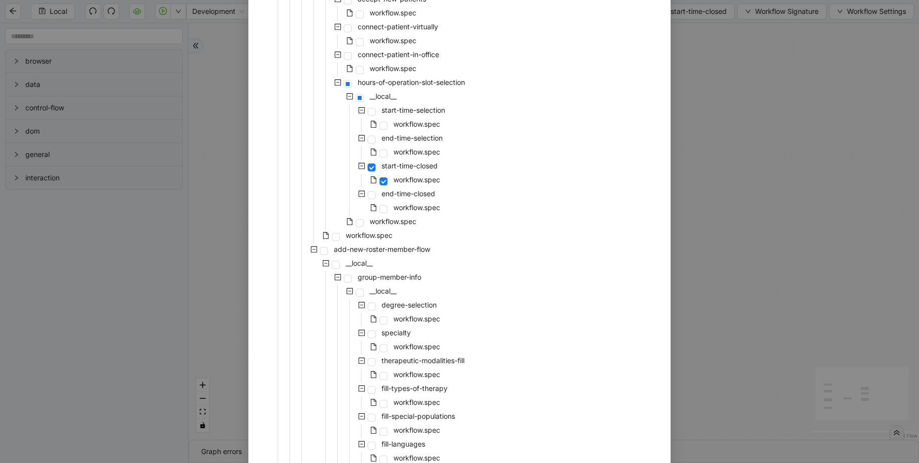
scroll to position [1193, 0]
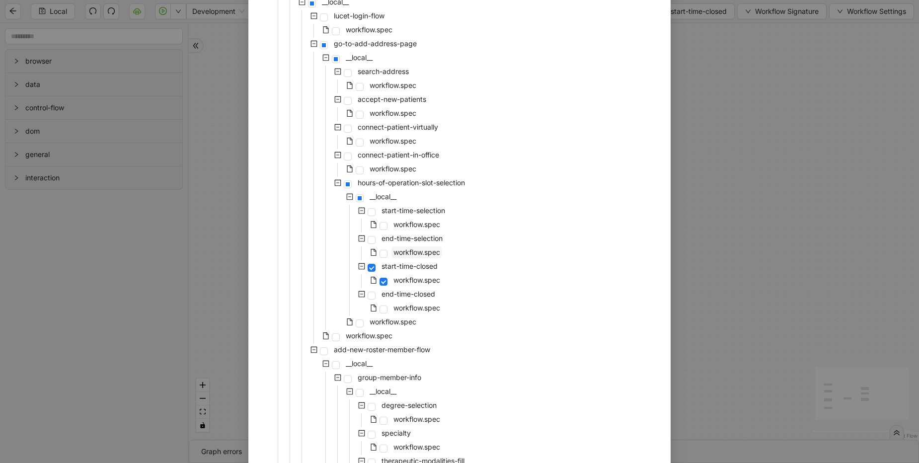
click at [418, 253] on span "workflow.spec" at bounding box center [417, 252] width 47 height 8
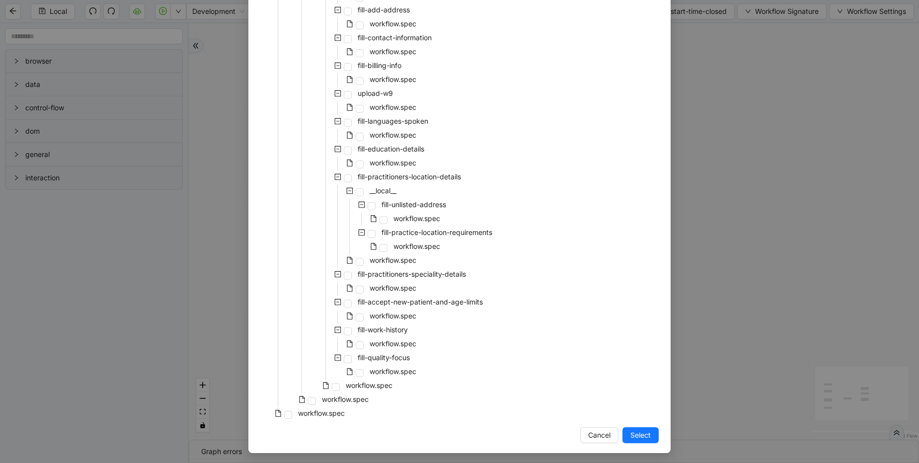
scroll to position [3469, 0]
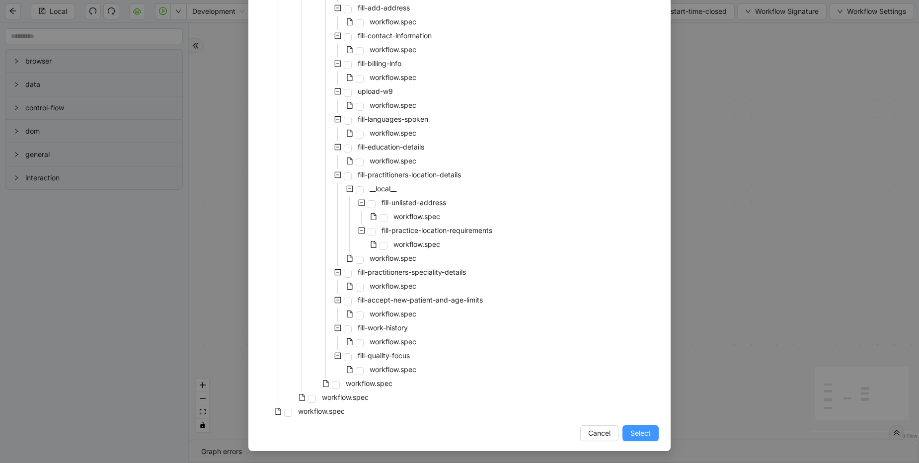
click at [651, 428] on button "Select" at bounding box center [641, 433] width 36 height 16
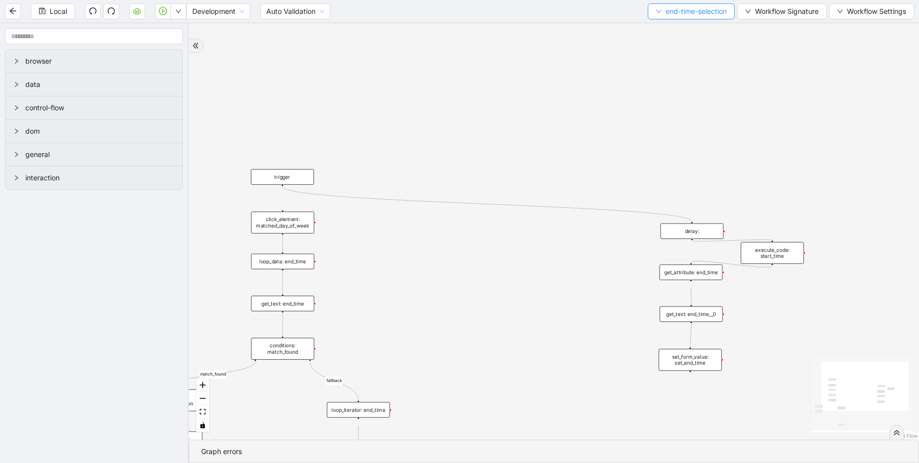
click at [689, 16] on span "end-time-selection" at bounding box center [696, 11] width 61 height 11
click at [675, 33] on span "Select" at bounding box center [688, 30] width 73 height 11
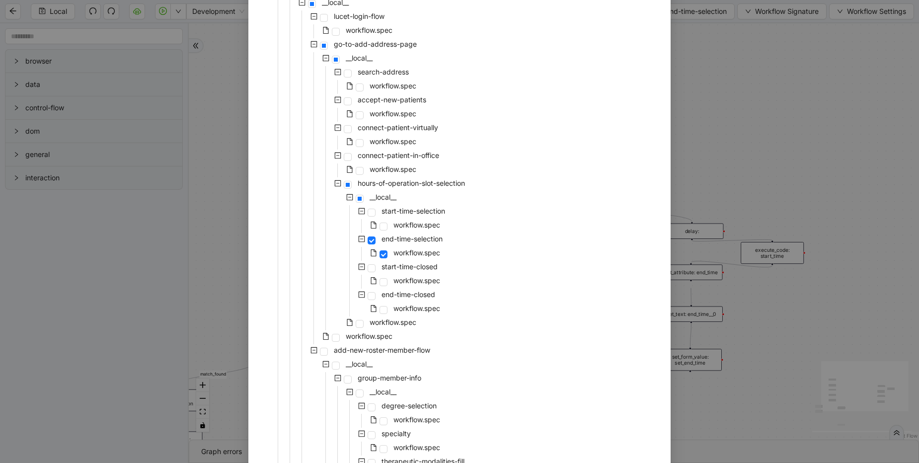
scroll to position [1312, 0]
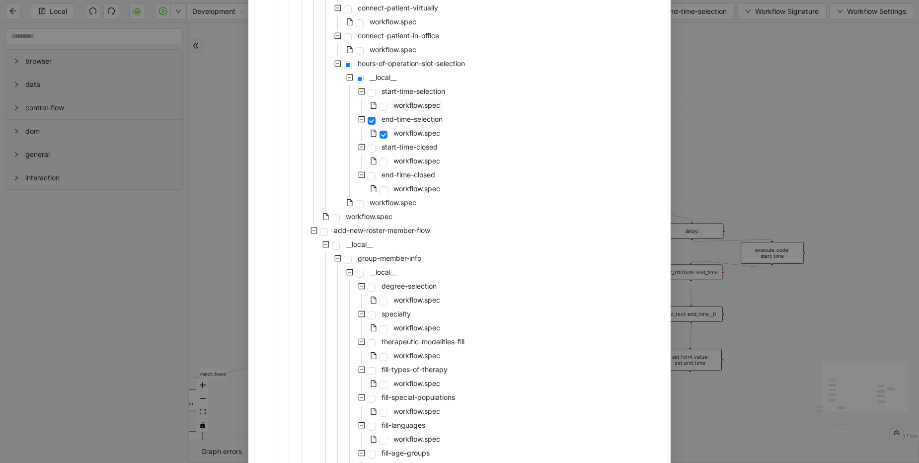
click at [405, 103] on span "workflow.spec" at bounding box center [417, 105] width 47 height 8
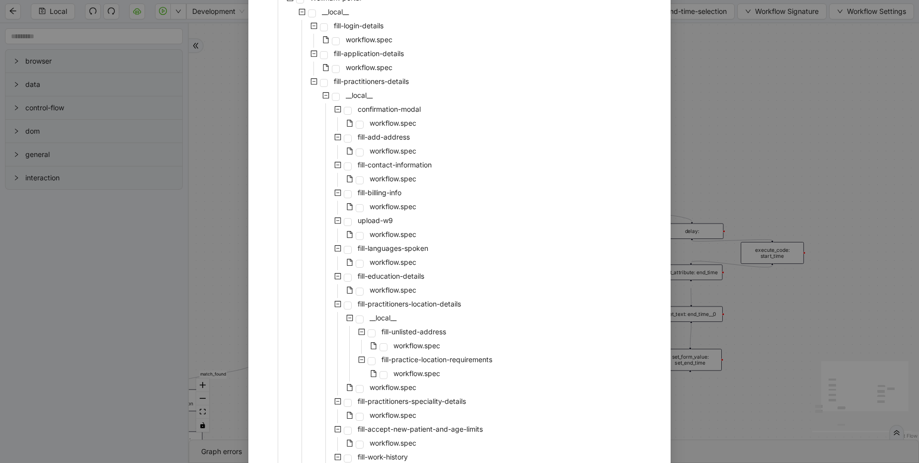
scroll to position [3469, 0]
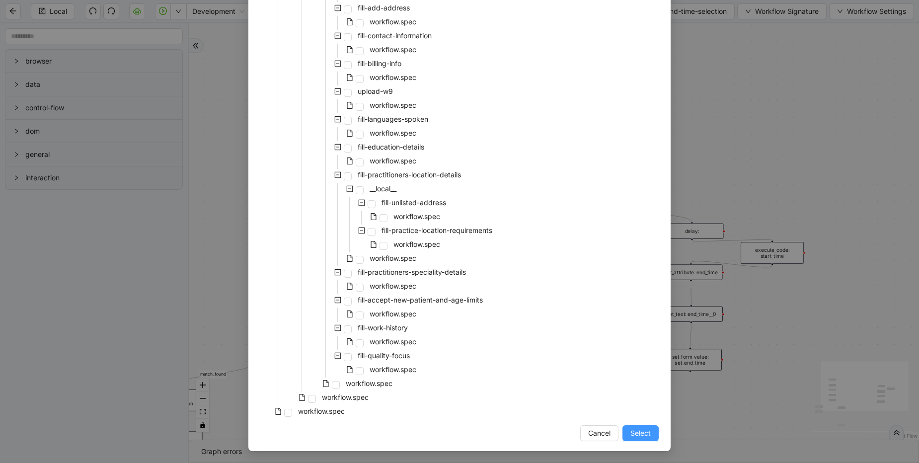
click at [639, 432] on span "Select" at bounding box center [641, 433] width 20 height 11
click at [639, 432] on div "match_found fallback trigger click_element: matched_day_of_week conditions: mat…" at bounding box center [554, 231] width 730 height 416
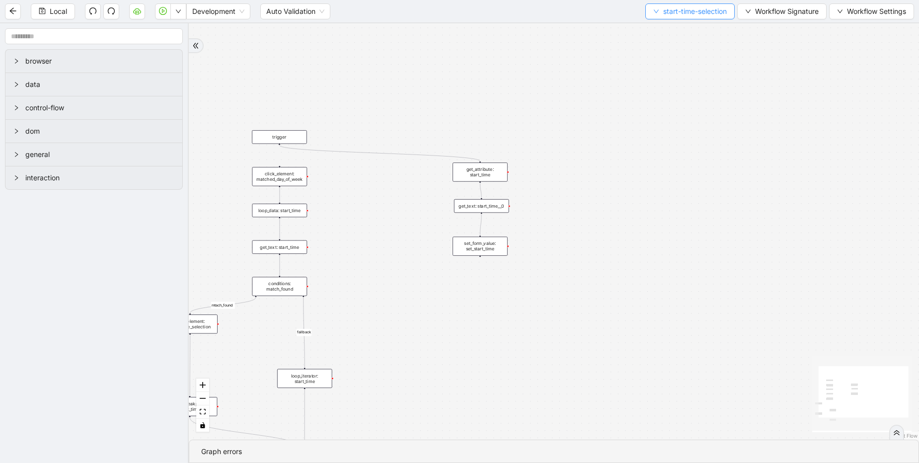
click at [692, 9] on span "start-time-selection" at bounding box center [695, 11] width 64 height 11
click at [678, 27] on span "Select" at bounding box center [687, 30] width 75 height 11
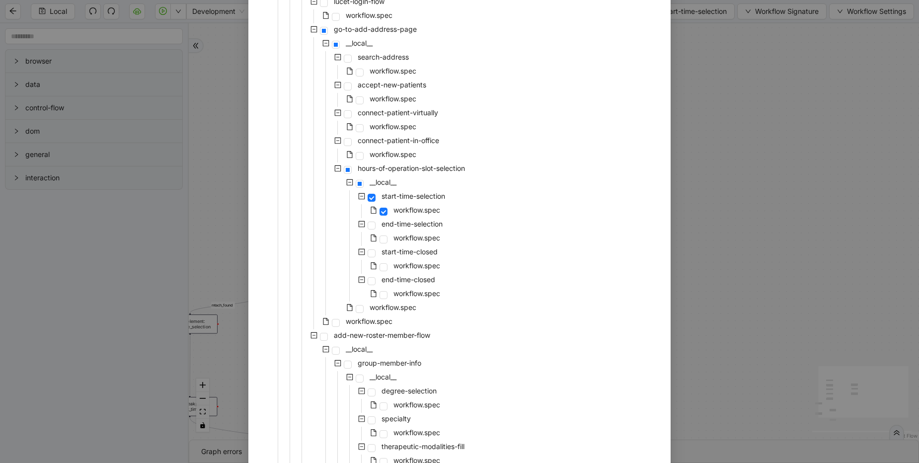
scroll to position [1312, 0]
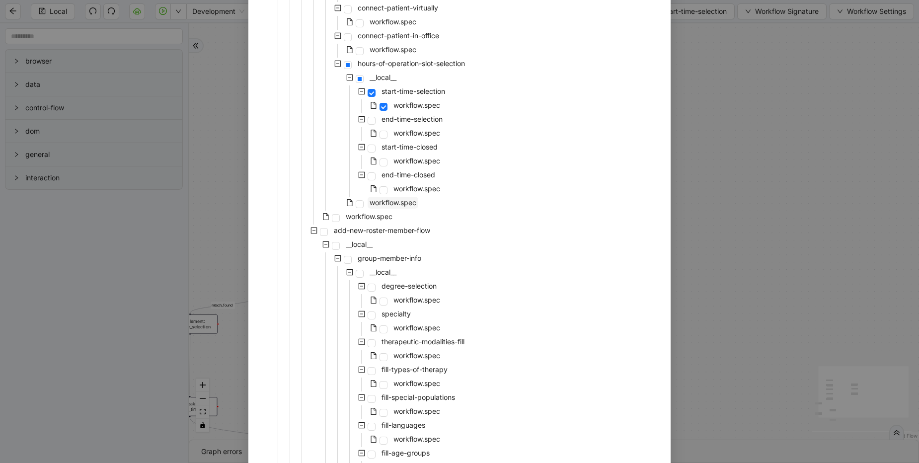
click at [388, 202] on span "workflow.spec" at bounding box center [393, 202] width 47 height 8
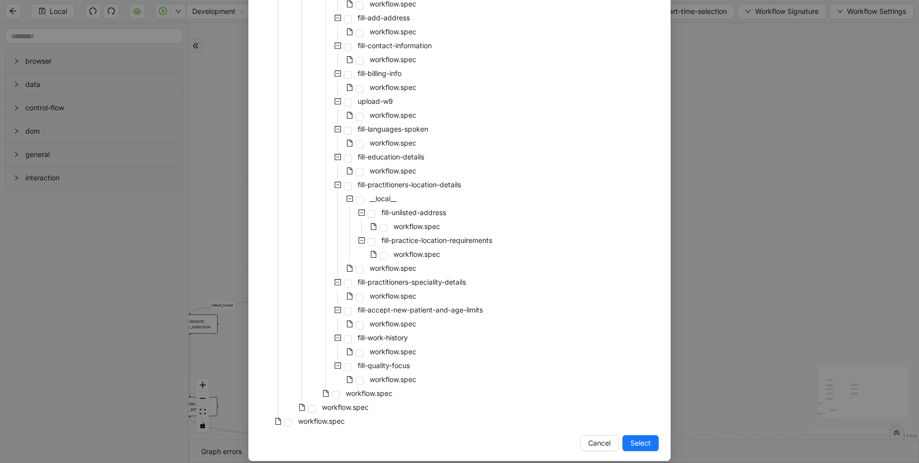
scroll to position [3469, 0]
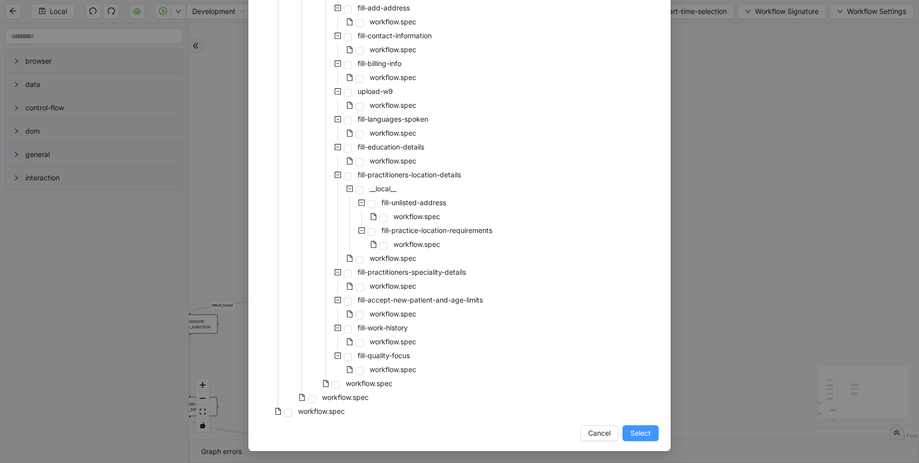
click at [634, 433] on span "Select" at bounding box center [641, 433] width 20 height 11
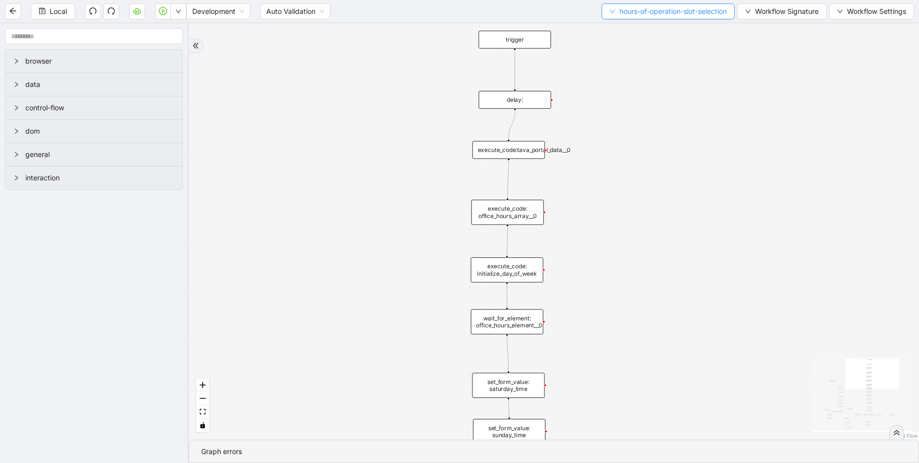
click at [640, 10] on span "hours-of-operation-slot-selection" at bounding box center [673, 11] width 107 height 11
click at [609, 25] on span "Select" at bounding box center [664, 30] width 121 height 11
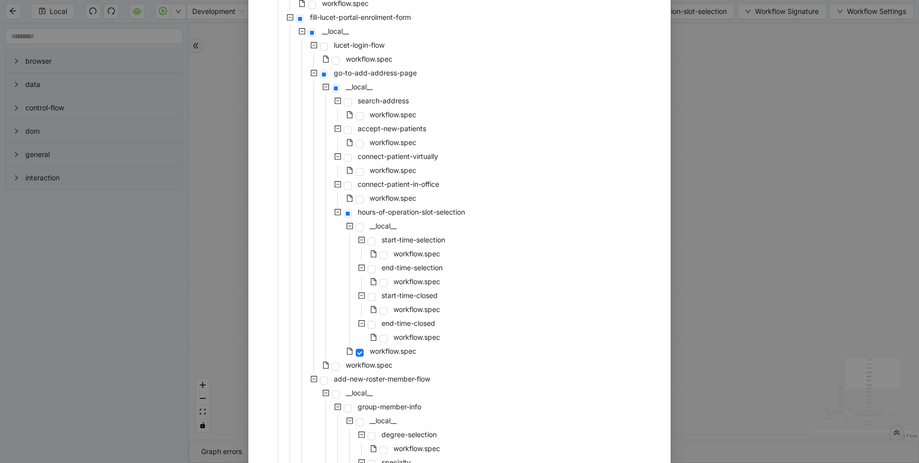
scroll to position [1193, 0]
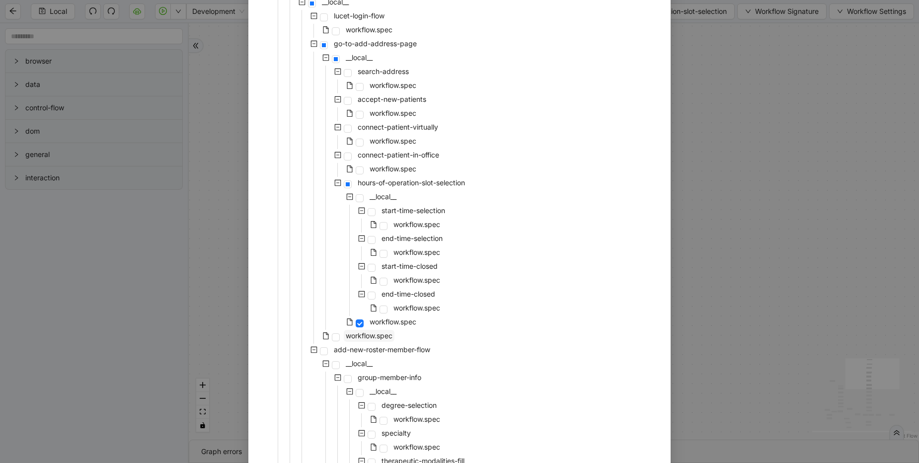
click at [368, 337] on span "workflow.spec" at bounding box center [369, 335] width 47 height 8
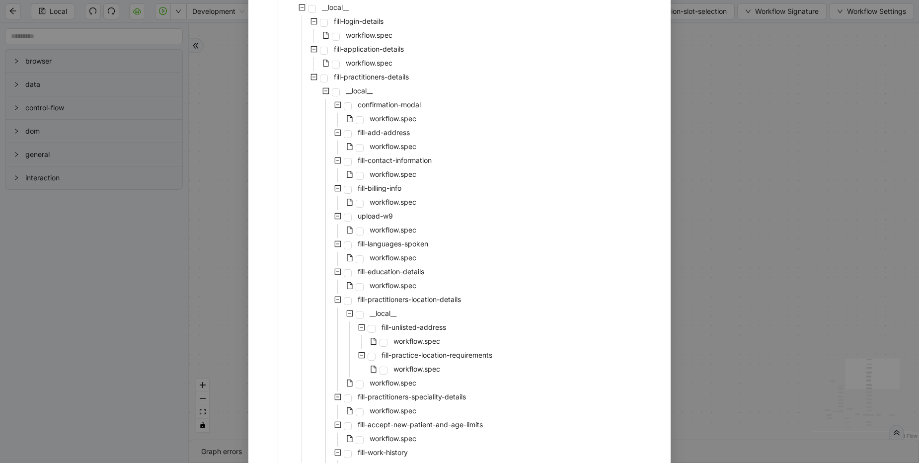
scroll to position [3469, 0]
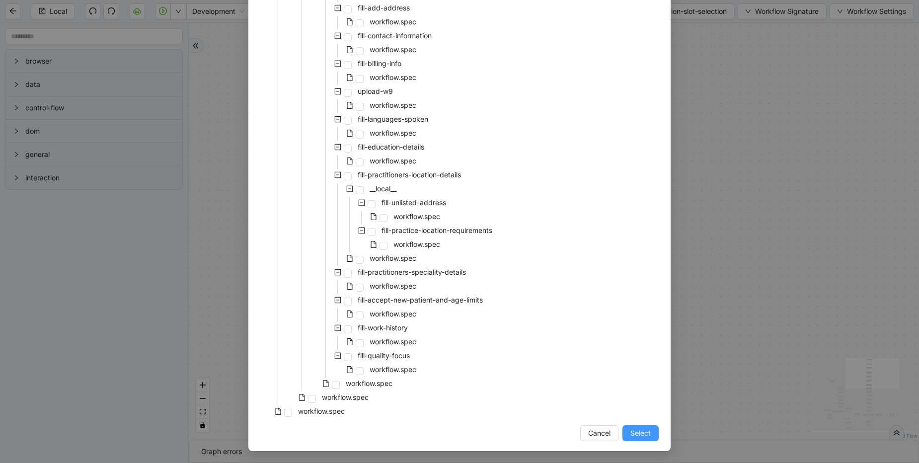
click at [636, 431] on span "Select" at bounding box center [641, 433] width 20 height 11
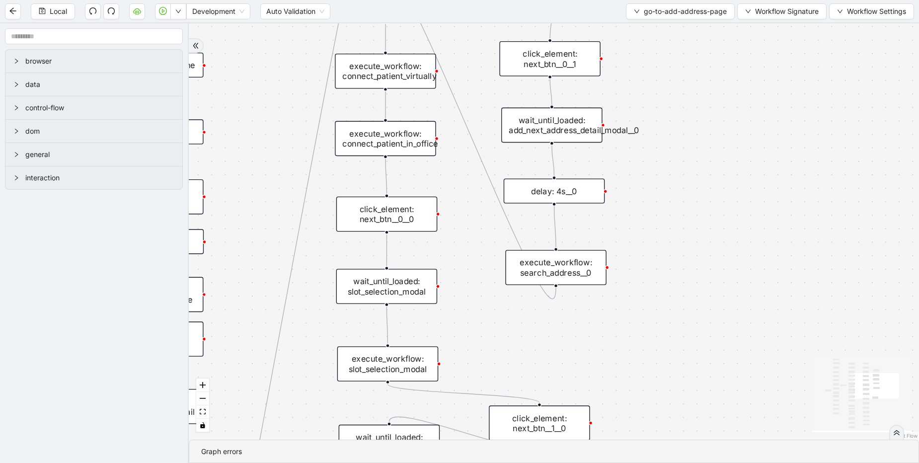
click at [388, 284] on div "wait_until_loaded: slot_selection_modal" at bounding box center [386, 286] width 101 height 35
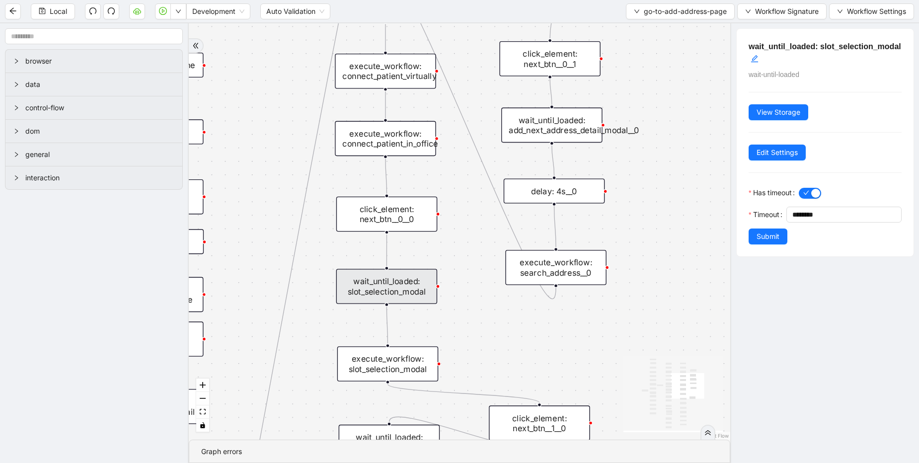
click at [388, 366] on div "execute_workflow: slot_selection_modal" at bounding box center [387, 363] width 101 height 35
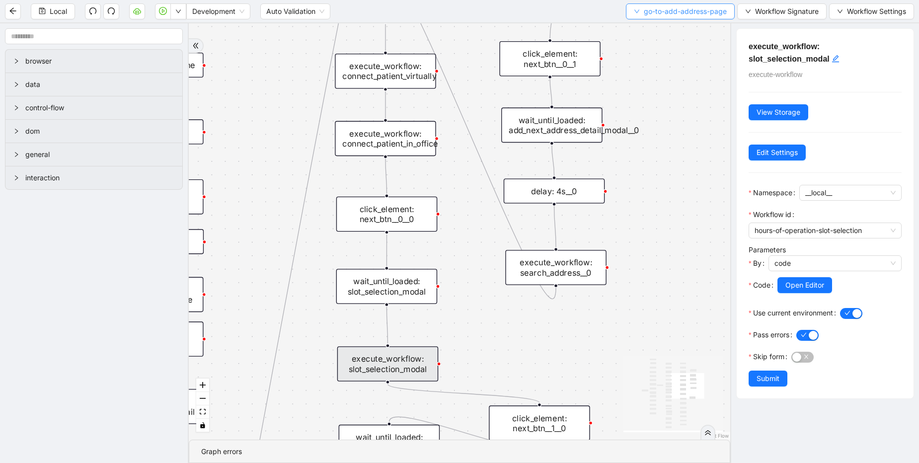
click at [675, 11] on span "go-to-add-address-page" at bounding box center [685, 11] width 83 height 11
click at [641, 27] on span "Select" at bounding box center [678, 30] width 93 height 11
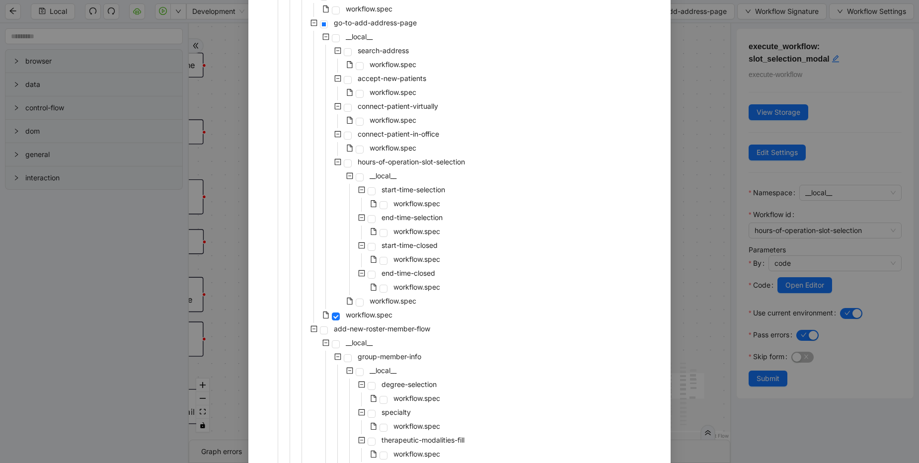
scroll to position [1193, 0]
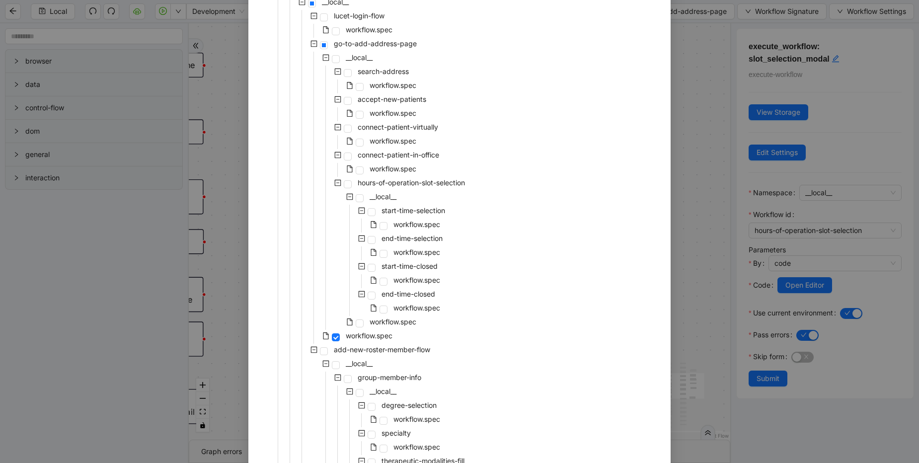
click at [690, 152] on div "Select Local Workflow tava-enrollment-workflow __local__ carelon-portal-user-re…" at bounding box center [459, 231] width 919 height 463
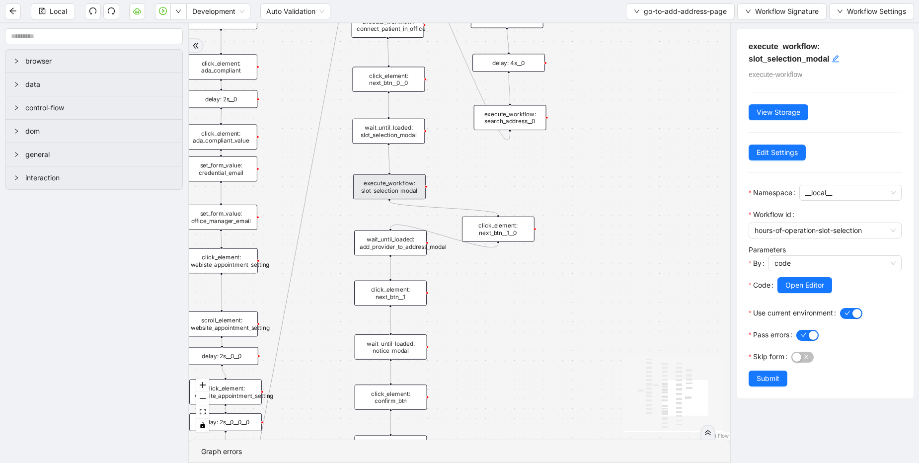
click at [502, 223] on div "click_element: next_btn__1__0" at bounding box center [498, 229] width 73 height 25
